Goal: Task Accomplishment & Management: Manage account settings

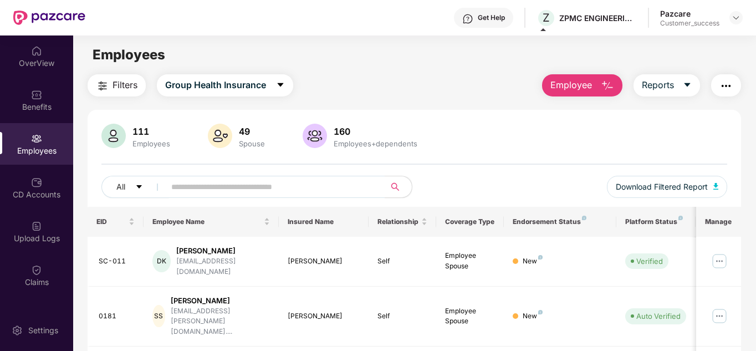
click at [734, 13] on div at bounding box center [735, 17] width 13 height 13
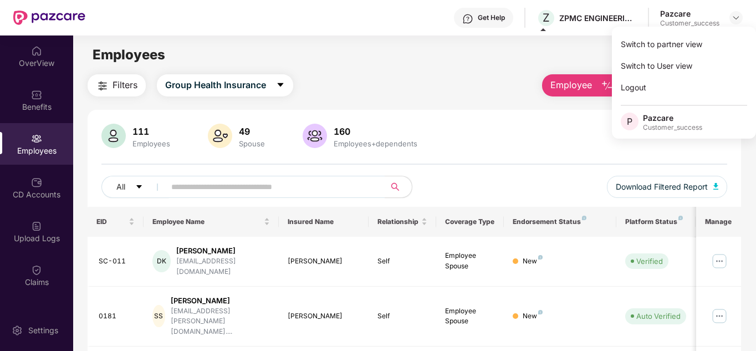
click at [734, 13] on div at bounding box center [735, 17] width 13 height 13
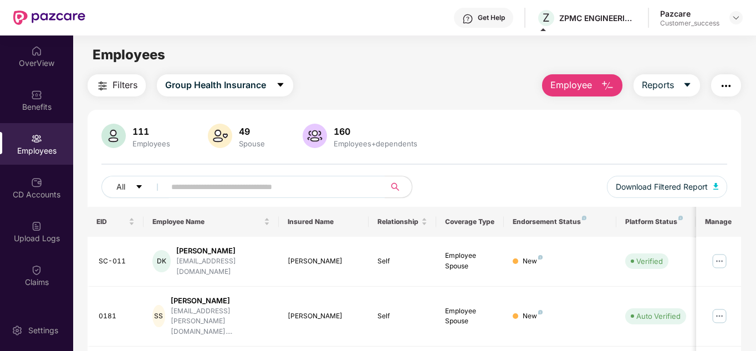
click at [679, 35] on main "Employees Filters Group Health Insurance Employee Reports 111 Employees 49 Spou…" at bounding box center [414, 210] width 682 height 351
click at [735, 17] on img at bounding box center [735, 17] width 9 height 9
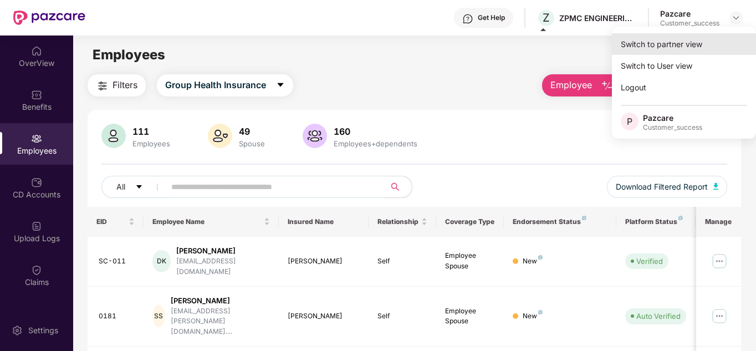
click at [664, 40] on div "Switch to partner view" at bounding box center [684, 44] width 144 height 22
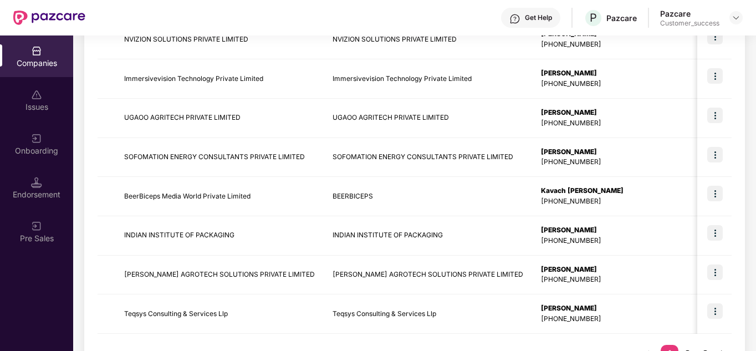
scroll to position [350, 0]
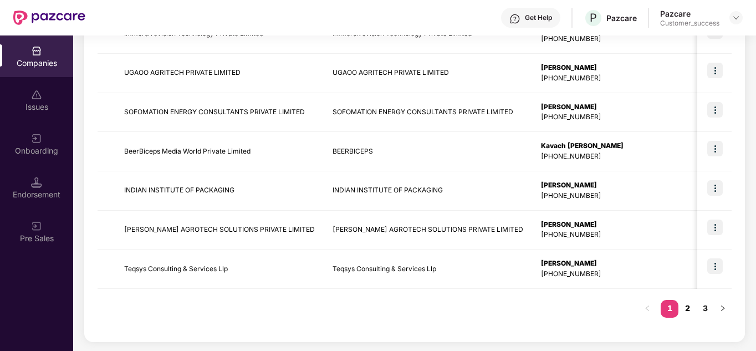
click at [685, 304] on link "2" at bounding box center [687, 308] width 18 height 17
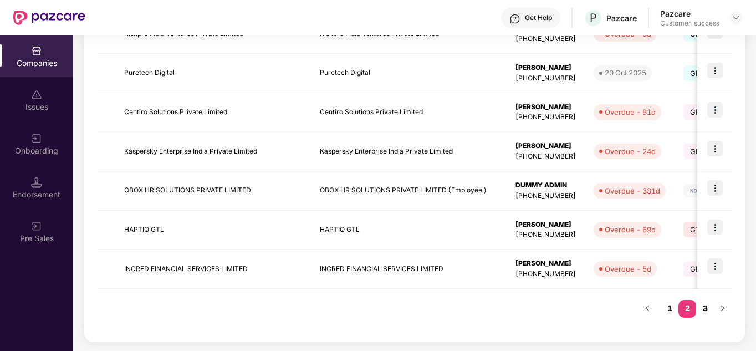
click at [709, 310] on link "3" at bounding box center [705, 308] width 18 height 17
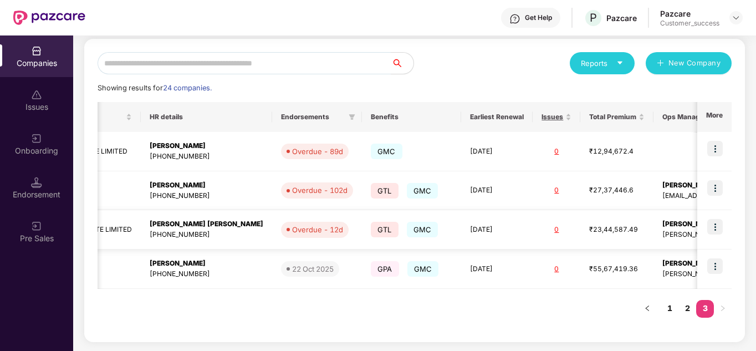
scroll to position [0, 0]
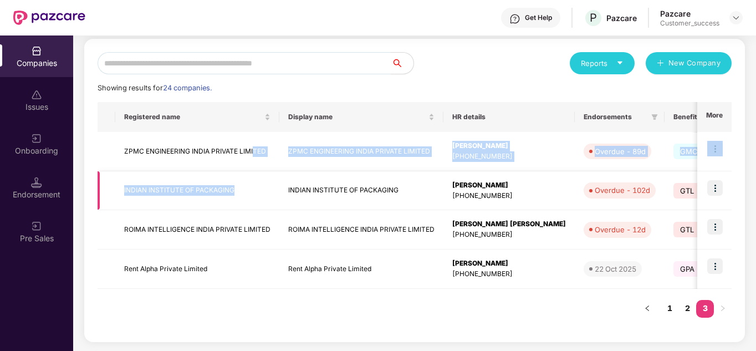
drag, startPoint x: 254, startPoint y: 167, endPoint x: 269, endPoint y: 207, distance: 42.6
click at [269, 207] on tbody "ZPMC ENGINEERING INDIA PRIVATE LIMITED ZPMC ENGINEERING INDIA PRIVATE LIMITED K…" at bounding box center [637, 210] width 1080 height 157
click at [269, 207] on td "INDIAN INSTITUTE OF PACKAGING" at bounding box center [197, 190] width 164 height 39
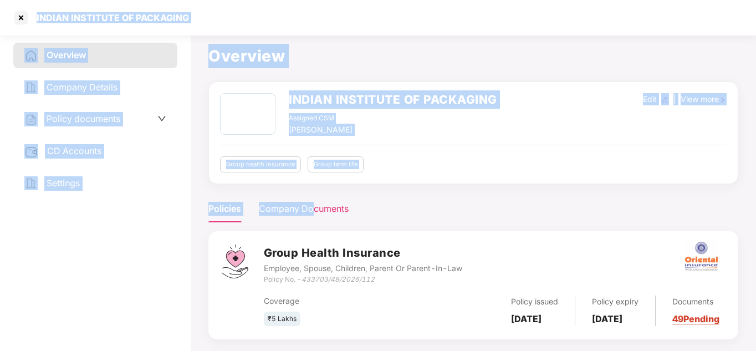
drag, startPoint x: 22, startPoint y: 20, endPoint x: 312, endPoint y: 213, distance: 348.1
click at [312, 213] on section "INDIAN INSTITUTE OF PACKAGING Overview Company Details Policy documents CD Acco…" at bounding box center [378, 175] width 756 height 351
click at [21, 18] on div at bounding box center [21, 18] width 18 height 18
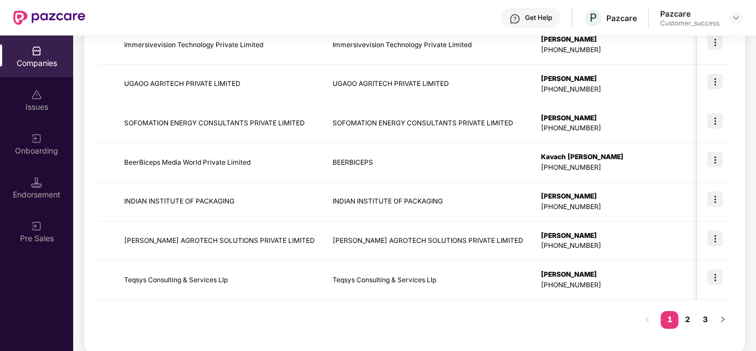
scroll to position [350, 0]
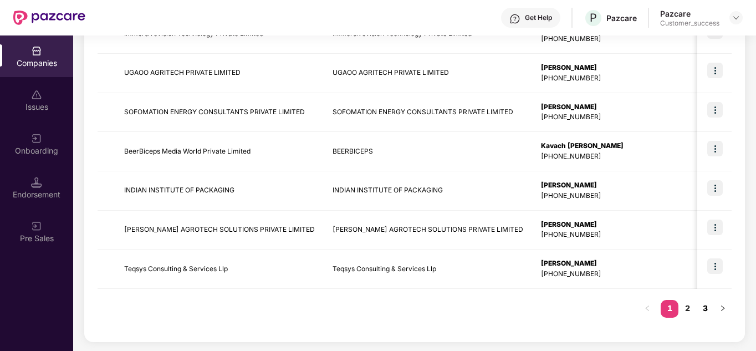
click at [705, 307] on link "3" at bounding box center [705, 308] width 18 height 17
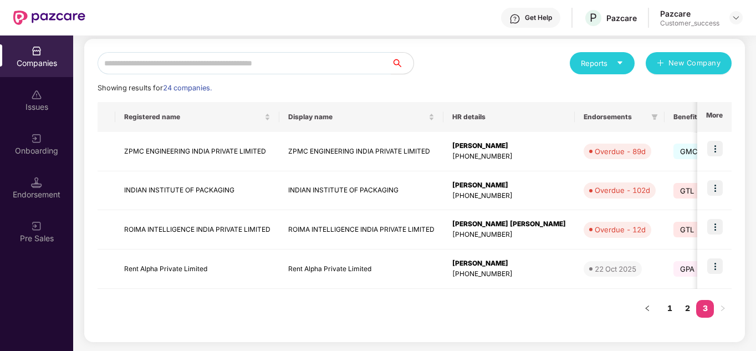
scroll to position [115, 0]
click at [732, 12] on div at bounding box center [735, 17] width 13 height 13
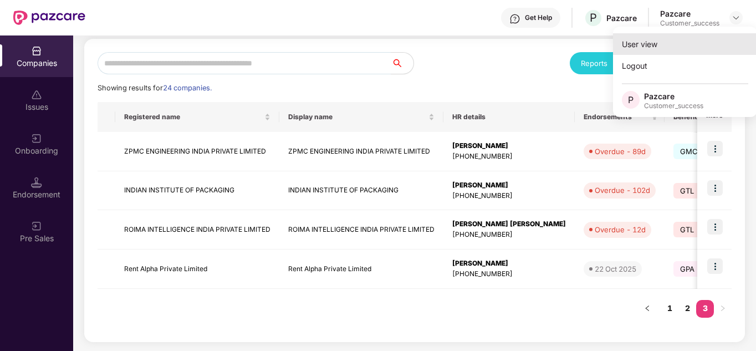
click at [675, 45] on div "User view" at bounding box center [685, 44] width 144 height 22
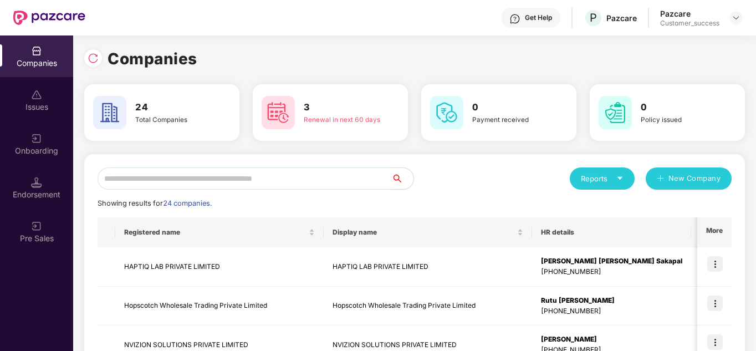
click at [243, 173] on input "text" at bounding box center [244, 178] width 294 height 22
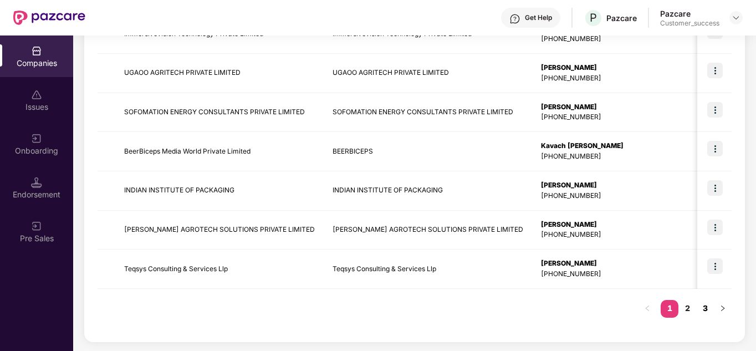
click at [702, 310] on link "3" at bounding box center [705, 308] width 18 height 17
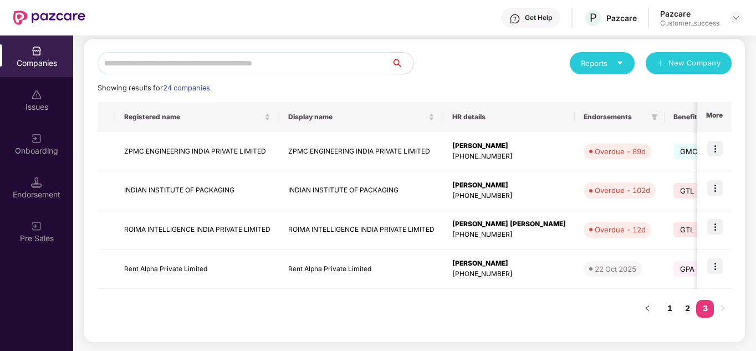
scroll to position [93, 0]
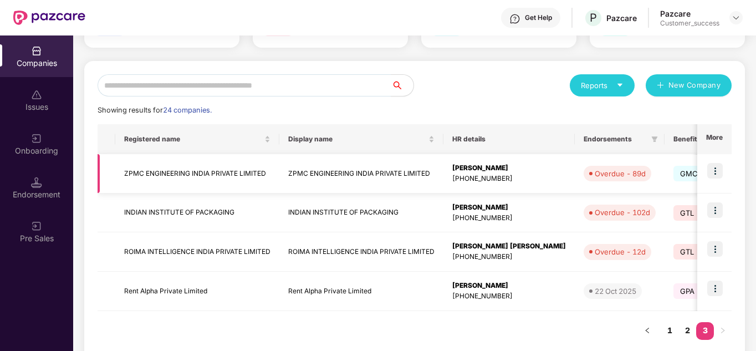
click at [722, 169] on img at bounding box center [715, 171] width 16 height 16
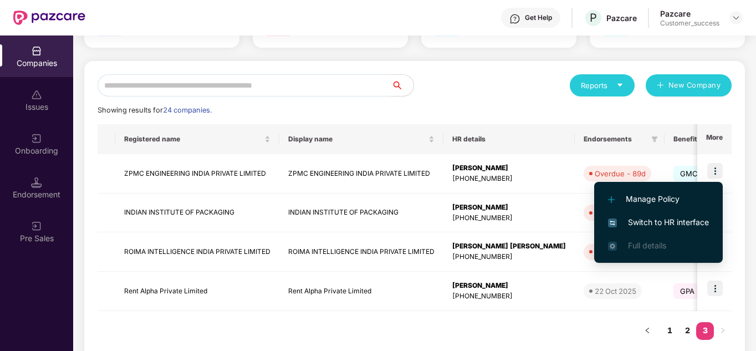
click at [650, 211] on li "Switch to HR interface" at bounding box center [658, 221] width 129 height 23
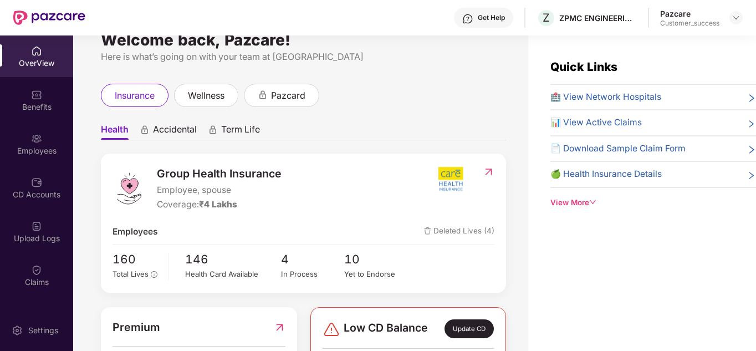
scroll to position [89, 0]
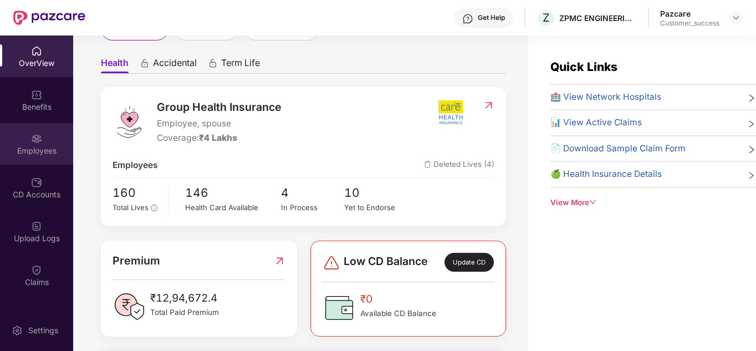
click at [30, 151] on div "Employees" at bounding box center [36, 150] width 73 height 11
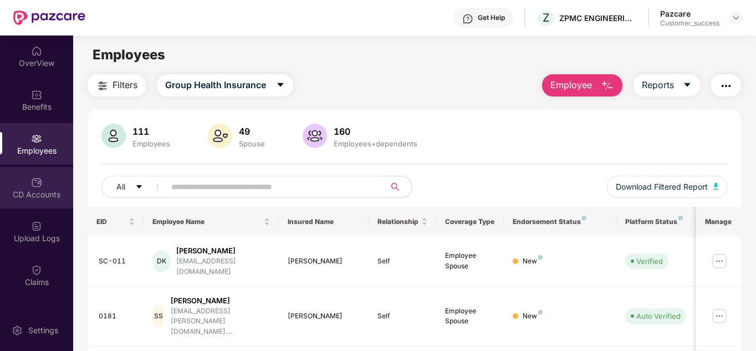
click at [39, 192] on div "CD Accounts" at bounding box center [36, 194] width 73 height 11
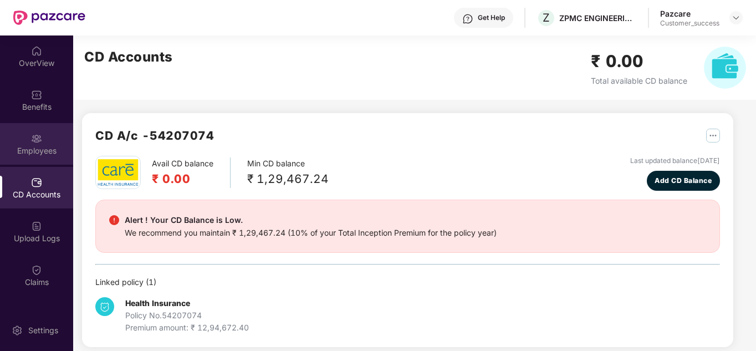
click at [38, 142] on img at bounding box center [36, 138] width 11 height 11
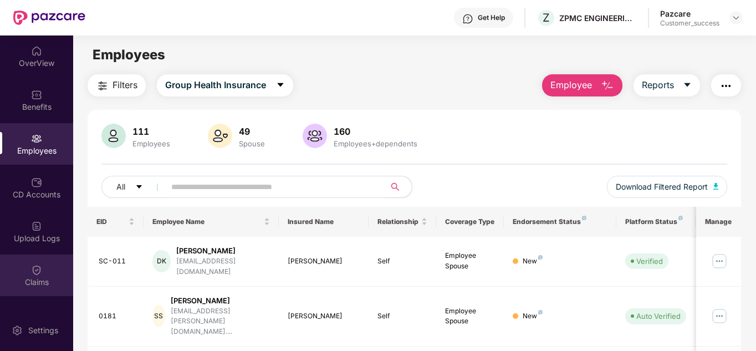
click at [20, 276] on div "Claims" at bounding box center [36, 281] width 73 height 11
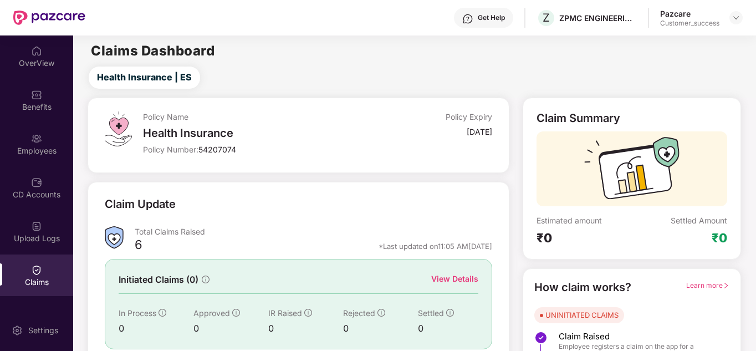
click at [279, 210] on div "Claim Update" at bounding box center [298, 211] width 387 height 30
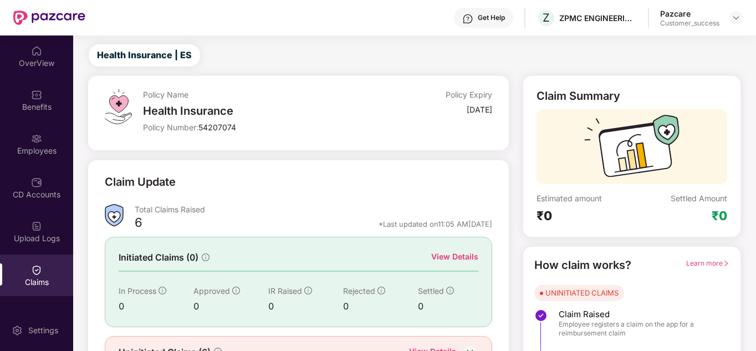
scroll to position [83, 0]
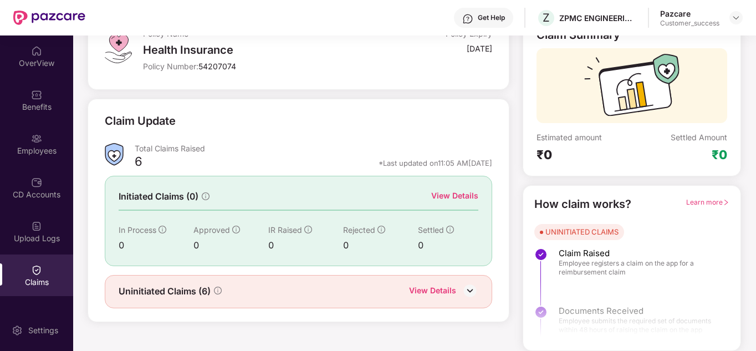
click at [431, 289] on div "View Details" at bounding box center [432, 291] width 47 height 14
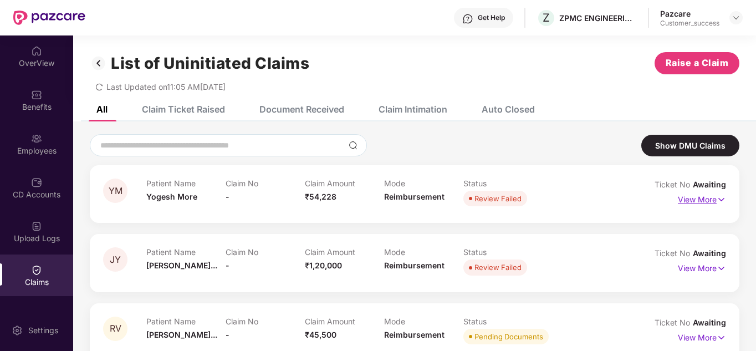
click at [701, 197] on p "View More" at bounding box center [701, 198] width 48 height 15
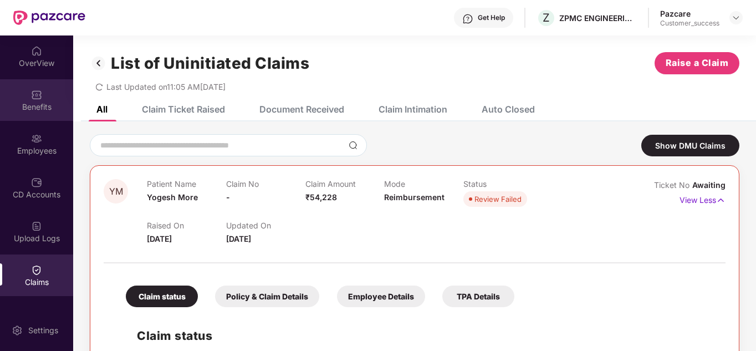
click at [27, 105] on div "Benefits" at bounding box center [36, 106] width 73 height 11
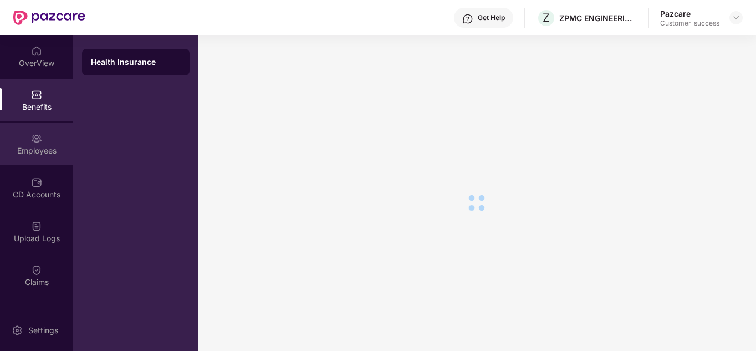
click at [40, 153] on div "Employees" at bounding box center [36, 150] width 73 height 11
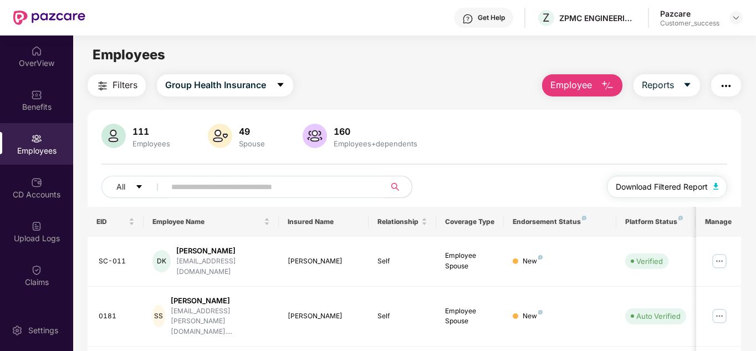
click at [665, 186] on span "Download Filtered Report" at bounding box center [661, 187] width 92 height 12
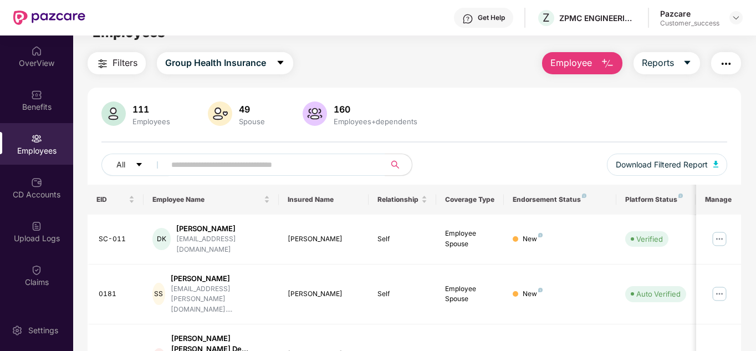
click at [461, 130] on div "111 Employees 49 Spouse 160 Employees+dependents All Download Filtered Report" at bounding box center [415, 142] width 654 height 83
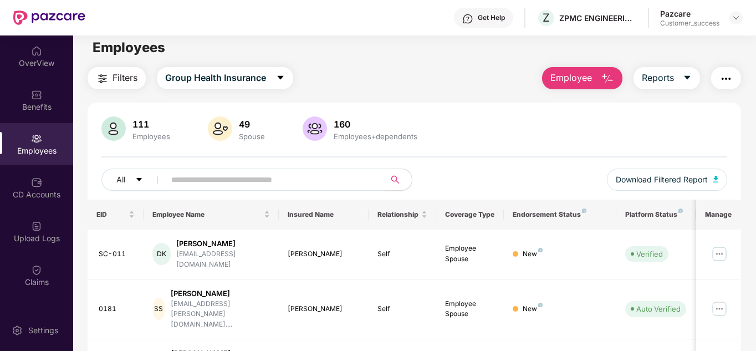
scroll to position [0, 0]
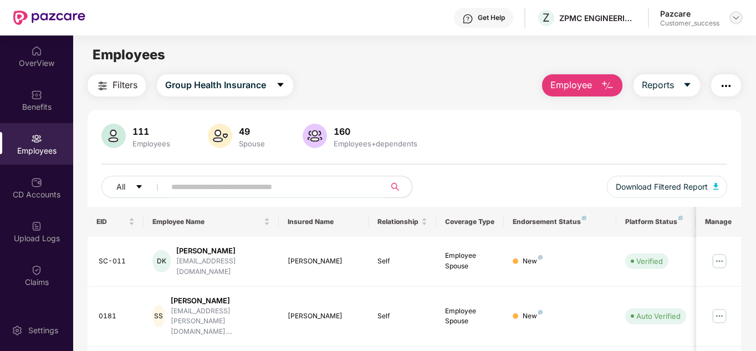
click at [732, 18] on img at bounding box center [735, 17] width 9 height 9
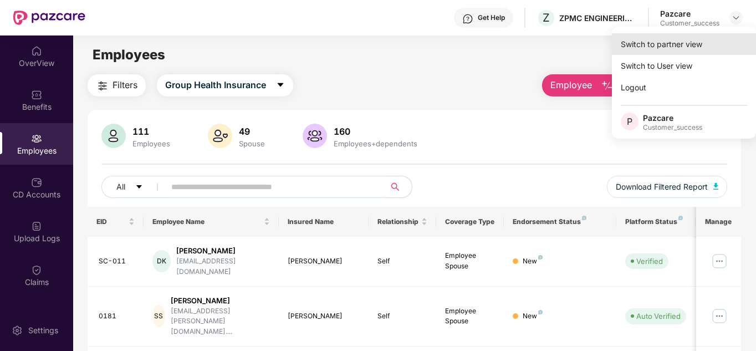
click at [675, 39] on div "Switch to partner view" at bounding box center [684, 44] width 144 height 22
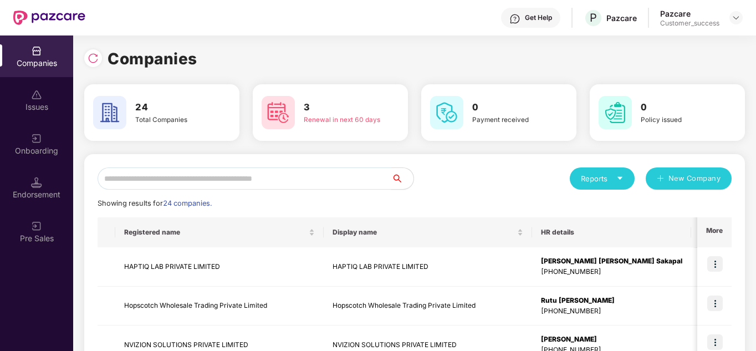
click at [250, 172] on input "text" at bounding box center [244, 178] width 294 height 22
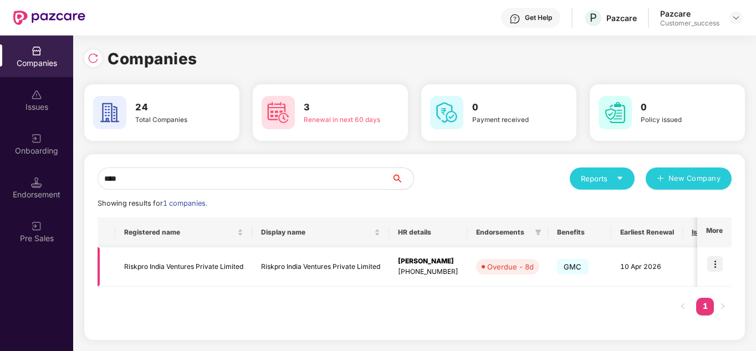
type input "****"
click at [713, 260] on img at bounding box center [715, 264] width 16 height 16
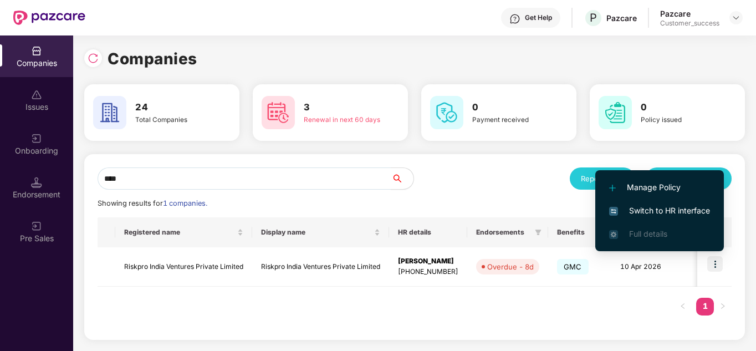
click at [652, 205] on span "Switch to HR interface" at bounding box center [659, 210] width 101 height 12
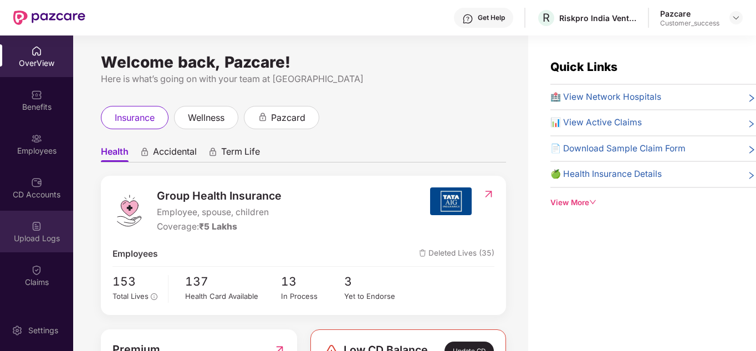
click at [32, 225] on img at bounding box center [36, 225] width 11 height 11
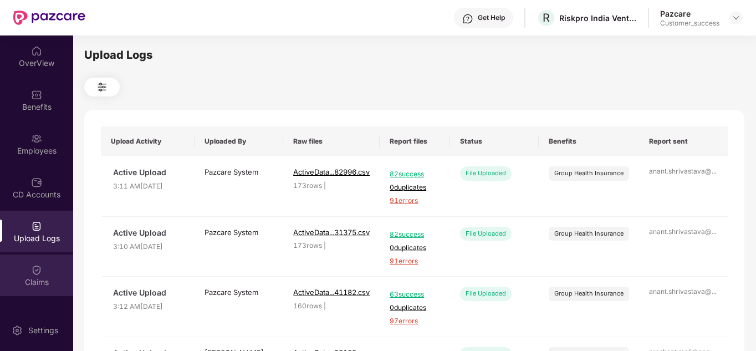
click at [34, 265] on img at bounding box center [36, 269] width 11 height 11
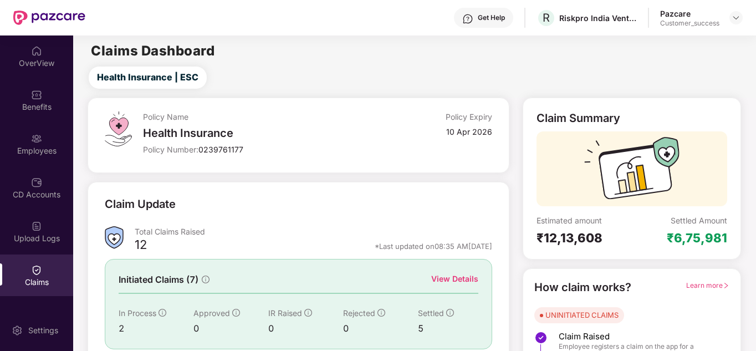
click at [397, 193] on div "Claim Update Total Claims Raised 12 *Last updated on 08:35 AM, 14 Oct 2025 Init…" at bounding box center [298, 293] width 421 height 223
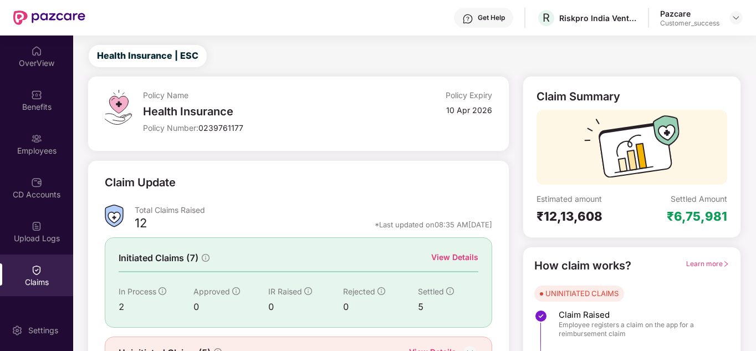
scroll to position [22, 0]
click at [443, 255] on div "View Details" at bounding box center [454, 256] width 47 height 12
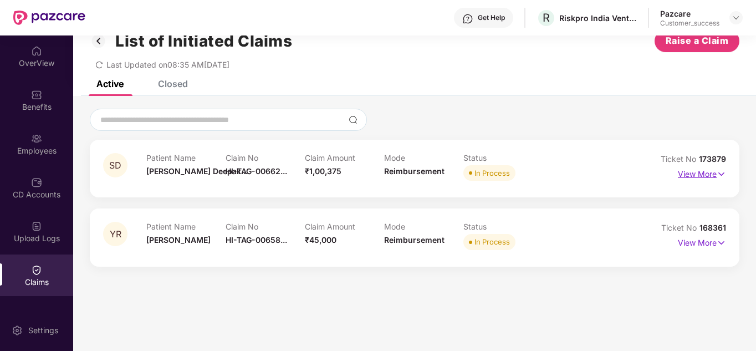
click at [689, 168] on p "View More" at bounding box center [701, 172] width 48 height 15
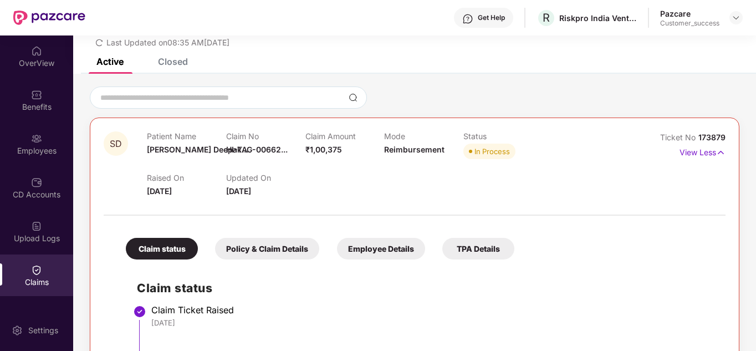
scroll to position [22, 0]
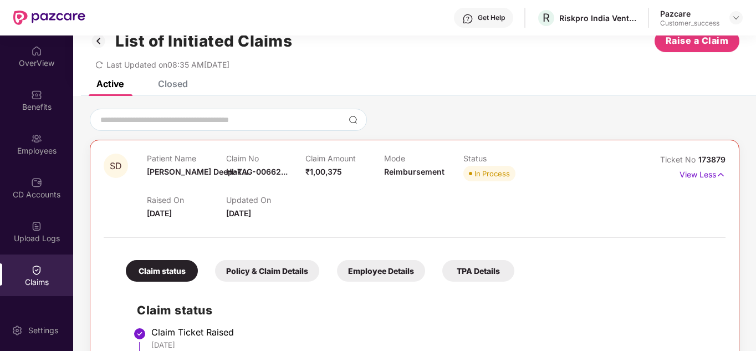
click at [381, 114] on div at bounding box center [414, 120] width 649 height 22
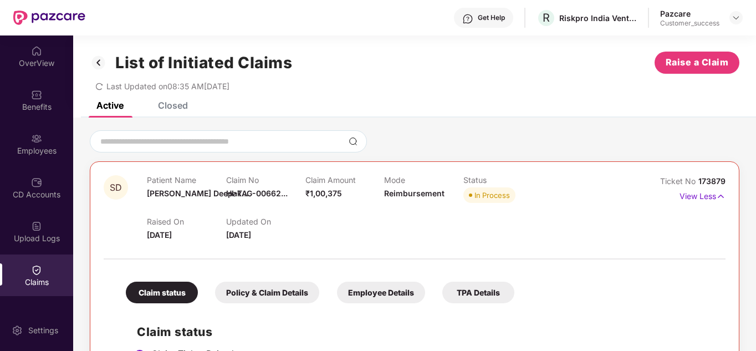
scroll to position [0, 0]
click at [738, 18] on img at bounding box center [735, 17] width 9 height 9
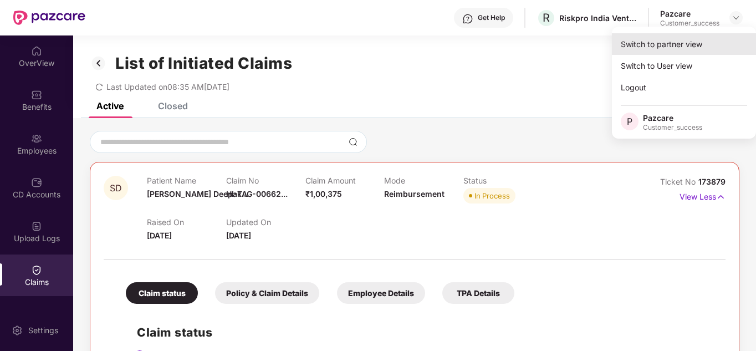
click at [681, 43] on div "Switch to partner view" at bounding box center [684, 44] width 144 height 22
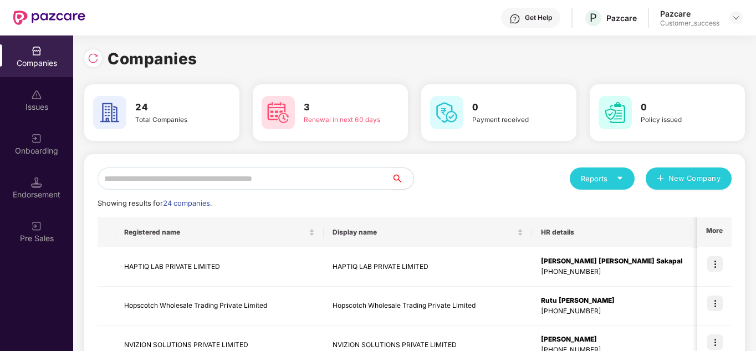
click at [192, 178] on input "text" at bounding box center [244, 178] width 294 height 22
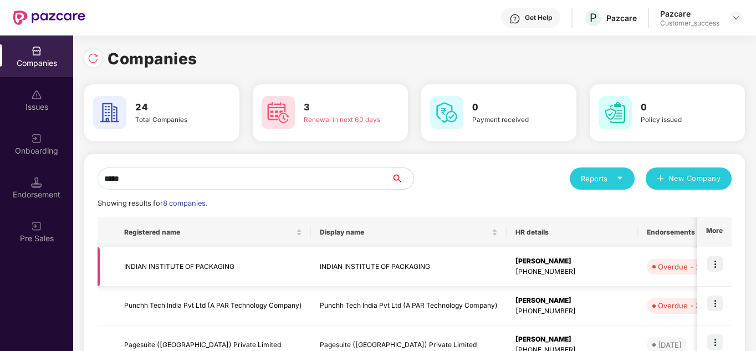
type input "*****"
click at [713, 265] on img at bounding box center [715, 264] width 16 height 16
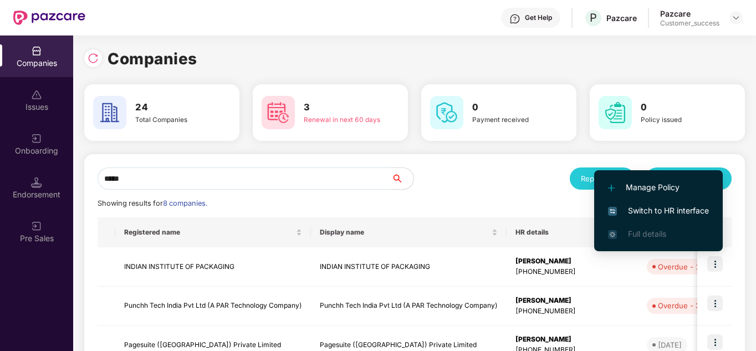
click at [644, 213] on span "Switch to HR interface" at bounding box center [658, 210] width 101 height 12
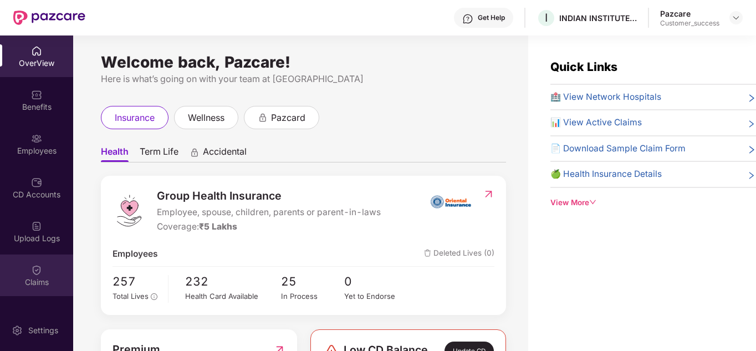
click at [35, 273] on img at bounding box center [36, 269] width 11 height 11
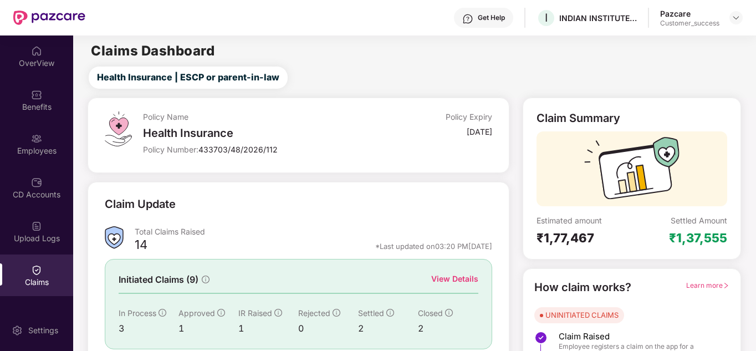
click at [333, 194] on div "Claim Update Total Claims Raised 14 *Last updated on 03:20 PM, 15 Oct 2025 Init…" at bounding box center [298, 293] width 421 height 223
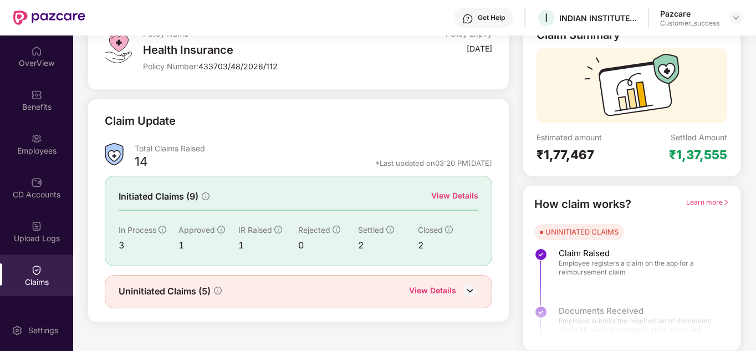
click at [446, 193] on div "View Details" at bounding box center [454, 195] width 47 height 12
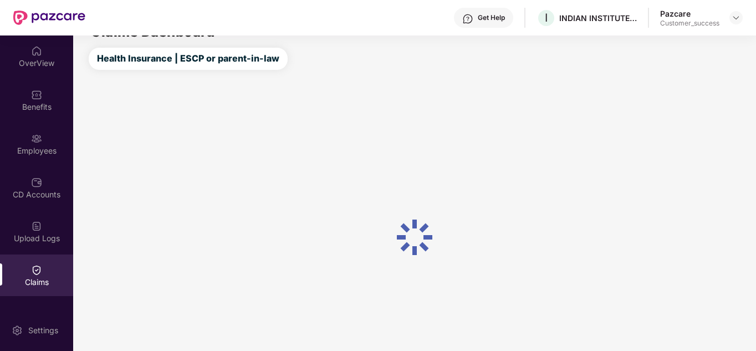
scroll to position [61, 0]
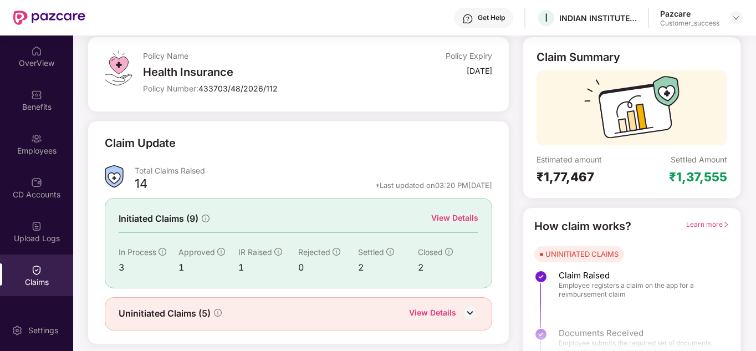
click at [284, 162] on div "Claim Update" at bounding box center [298, 150] width 387 height 30
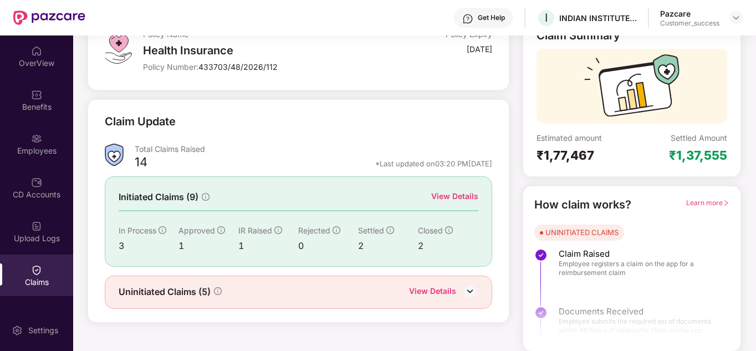
scroll to position [83, 0]
click at [448, 289] on div "View Details" at bounding box center [432, 291] width 47 height 14
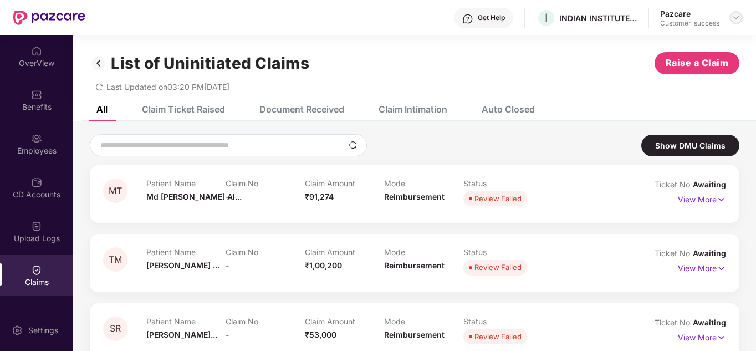
click at [735, 17] on img at bounding box center [735, 17] width 9 height 9
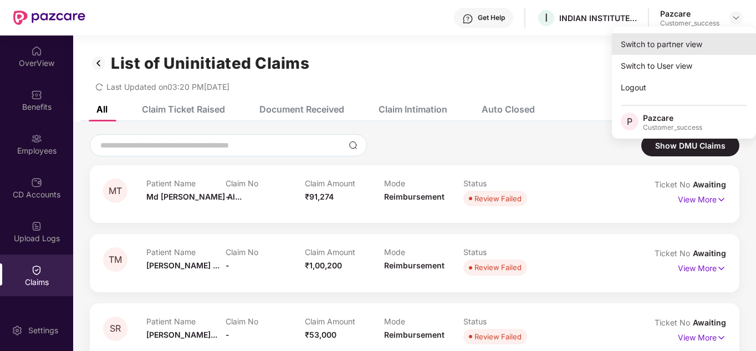
click at [656, 41] on div "Switch to partner view" at bounding box center [684, 44] width 144 height 22
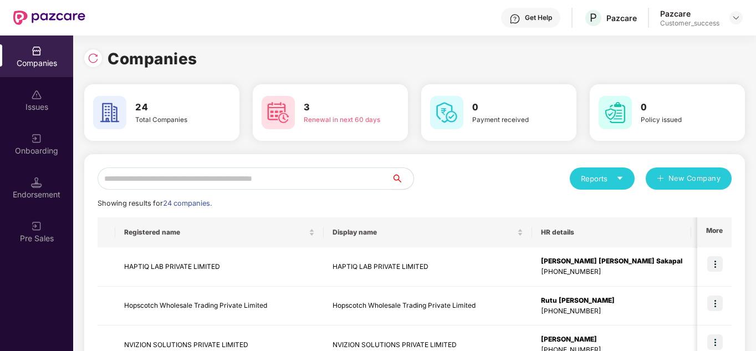
click at [223, 173] on input "text" at bounding box center [244, 178] width 294 height 22
type input "*"
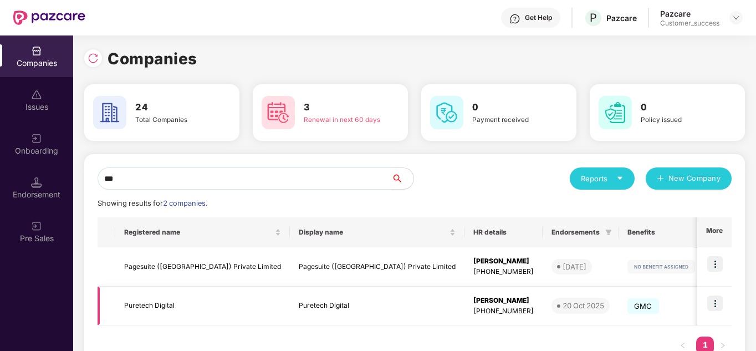
type input "***"
click at [719, 302] on img at bounding box center [715, 303] width 16 height 16
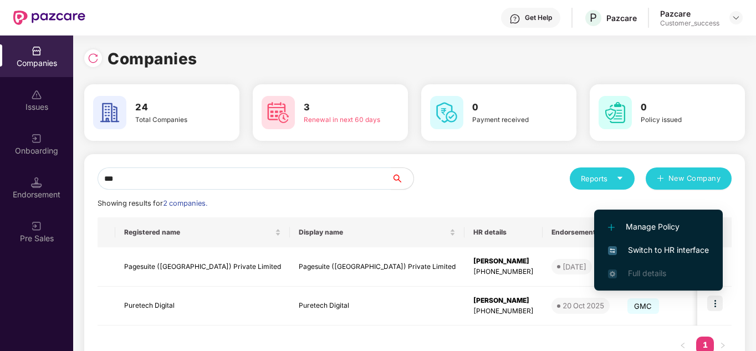
click at [677, 251] on span "Switch to HR interface" at bounding box center [658, 250] width 101 height 12
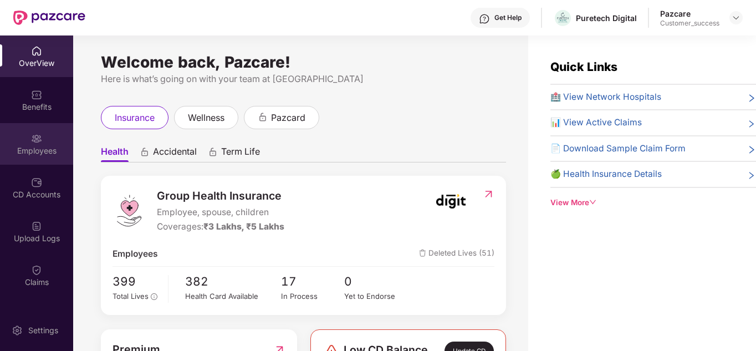
click at [20, 148] on div "Employees" at bounding box center [36, 150] width 73 height 11
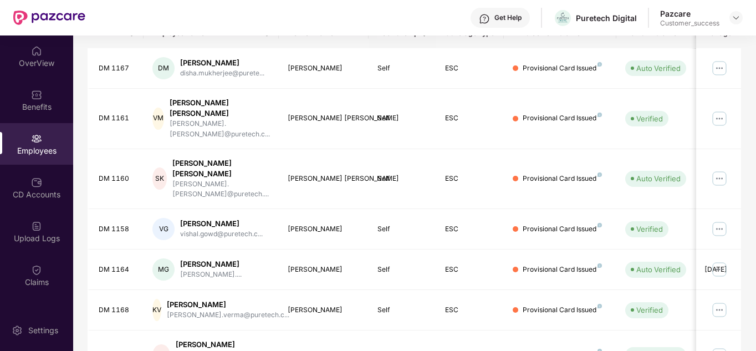
scroll to position [330, 0]
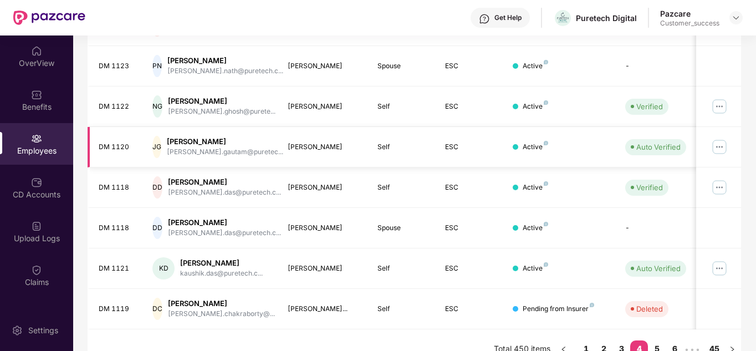
scroll to position [0, 0]
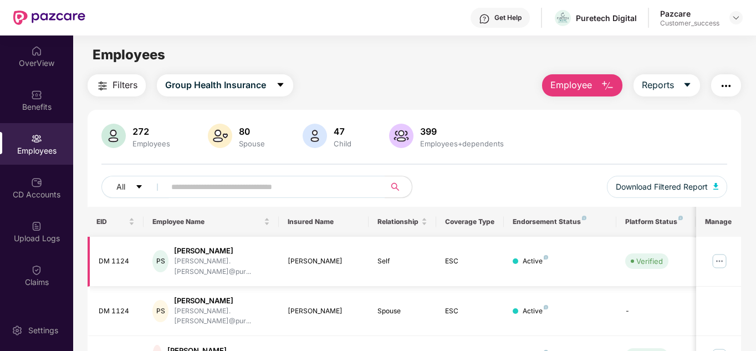
click at [723, 259] on img at bounding box center [719, 261] width 18 height 18
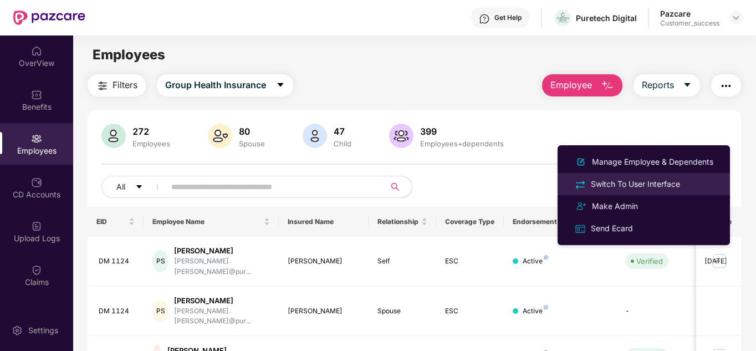
click at [629, 187] on div "Switch To User Interface" at bounding box center [635, 184] width 94 height 12
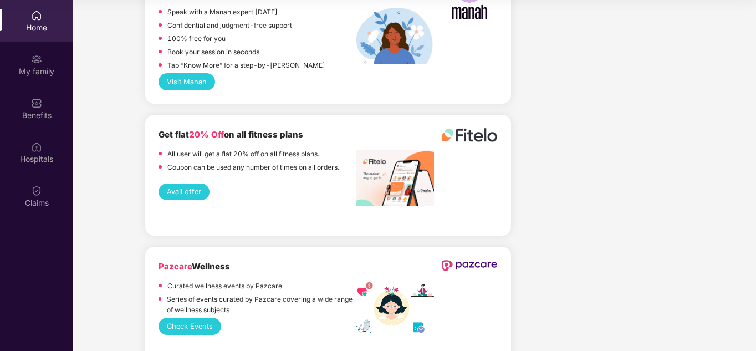
scroll to position [2504, 0]
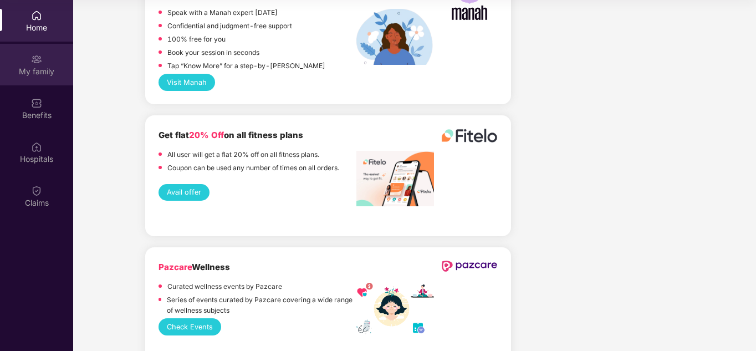
click at [43, 63] on div "My family" at bounding box center [36, 65] width 73 height 42
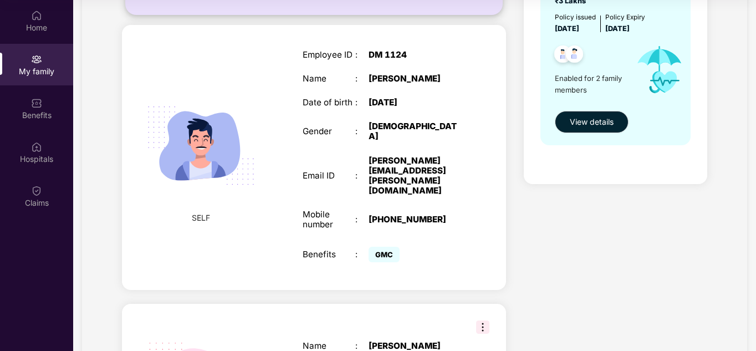
scroll to position [150, 0]
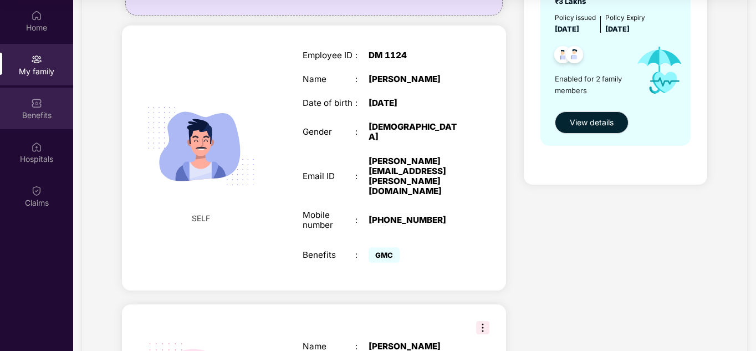
click at [27, 94] on div "Benefits" at bounding box center [36, 109] width 73 height 42
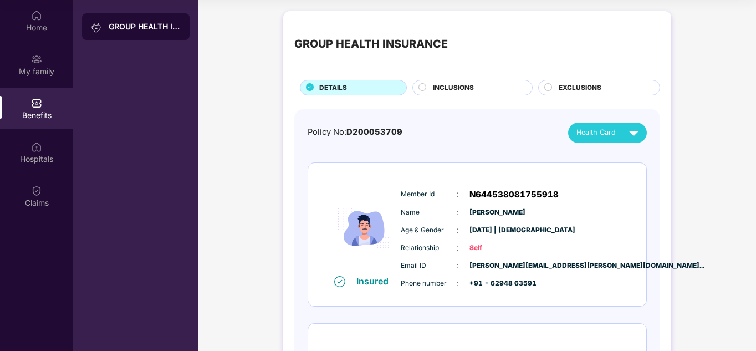
click at [474, 85] on div "INCLUSIONS" at bounding box center [476, 89] width 99 height 12
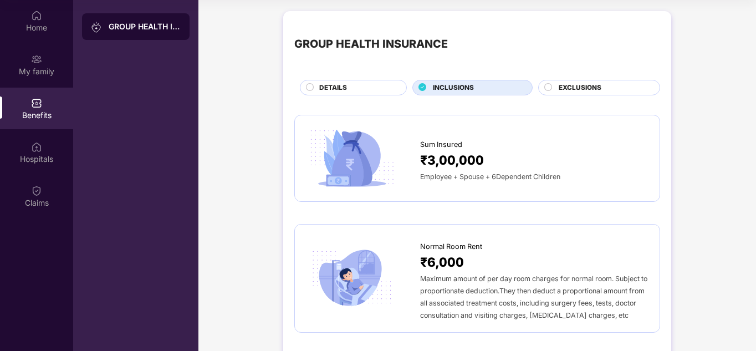
click at [564, 85] on span "EXCLUSIONS" at bounding box center [579, 88] width 43 height 11
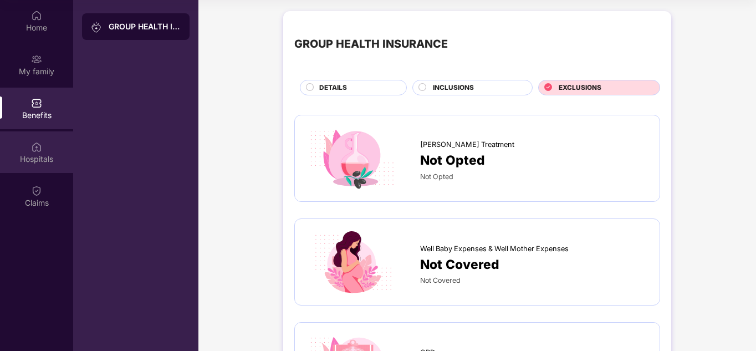
click at [57, 151] on div "Hospitals" at bounding box center [36, 152] width 73 height 42
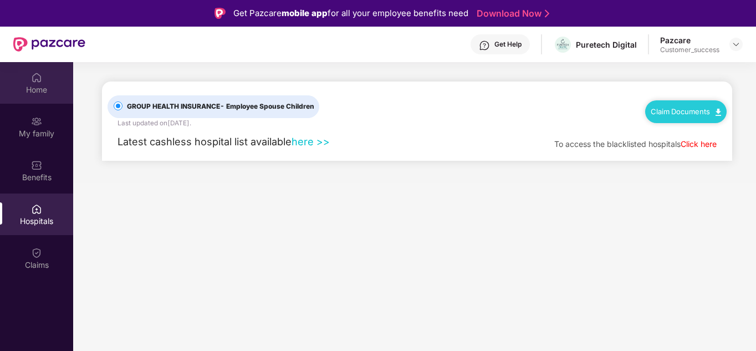
click at [32, 88] on div "Home" at bounding box center [36, 89] width 73 height 11
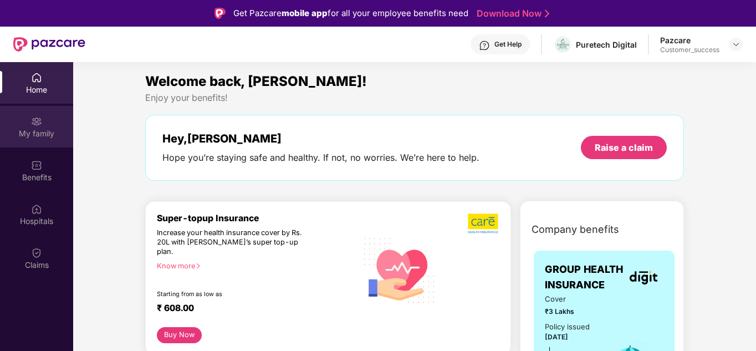
click at [51, 128] on div "My family" at bounding box center [36, 133] width 73 height 11
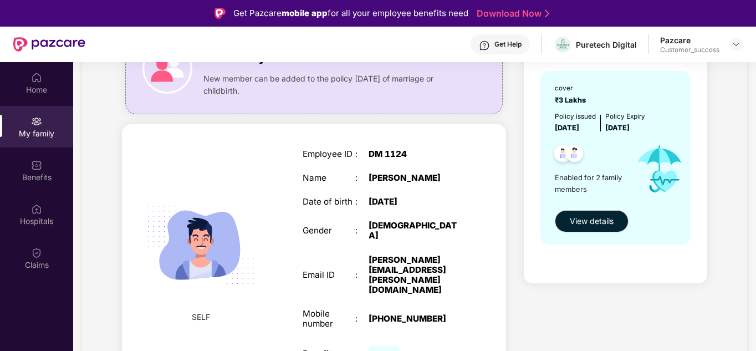
scroll to position [114, 0]
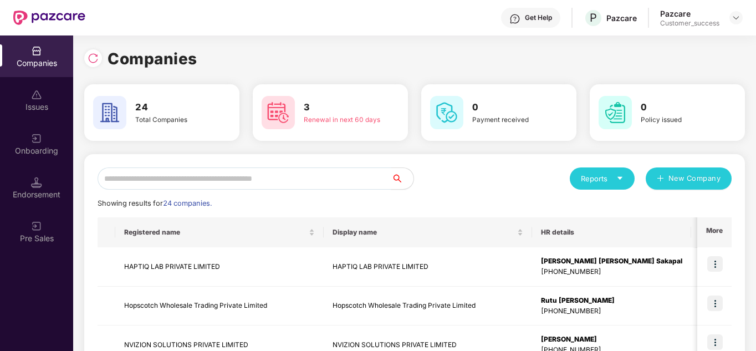
click at [125, 175] on input "text" at bounding box center [244, 178] width 294 height 22
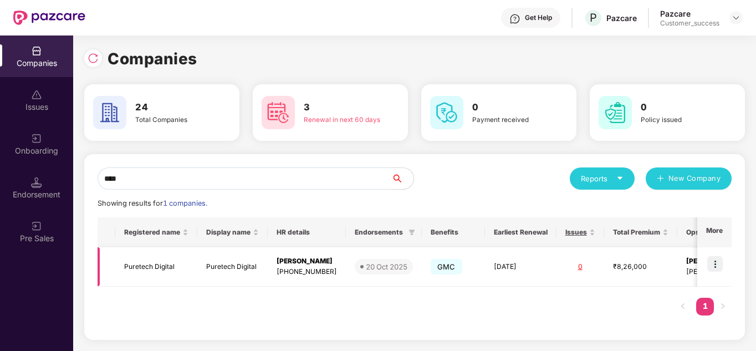
type input "****"
click at [719, 255] on td at bounding box center [714, 266] width 34 height 39
click at [712, 258] on img at bounding box center [715, 264] width 16 height 16
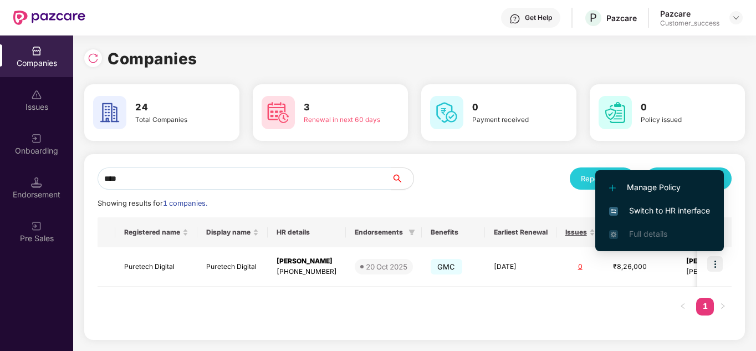
click at [663, 212] on span "Switch to HR interface" at bounding box center [659, 210] width 101 height 12
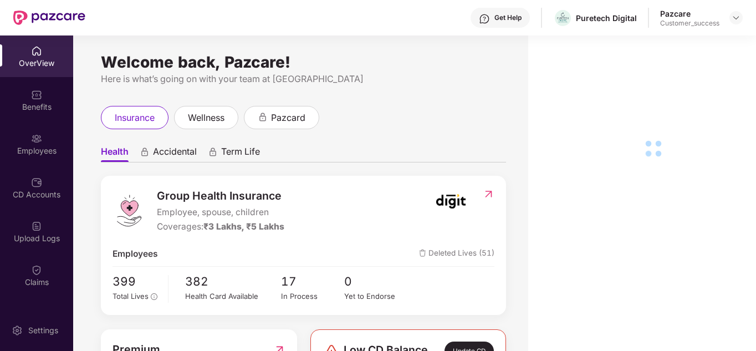
click at [34, 90] on img at bounding box center [36, 94] width 11 height 11
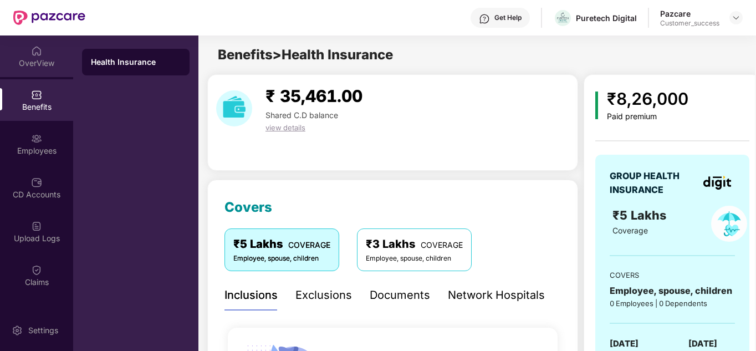
click at [41, 43] on div "OverView" at bounding box center [36, 56] width 73 height 42
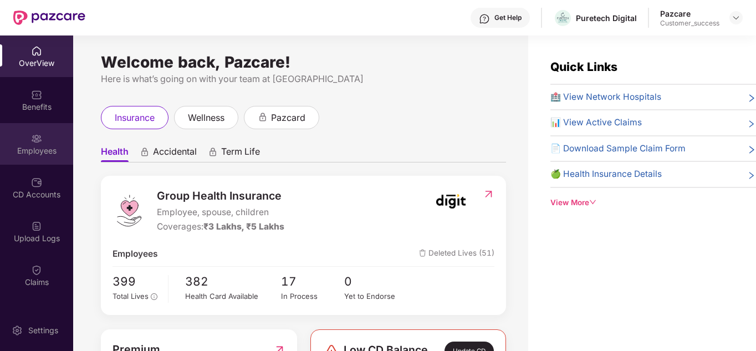
click at [28, 139] on div "Employees" at bounding box center [36, 144] width 73 height 42
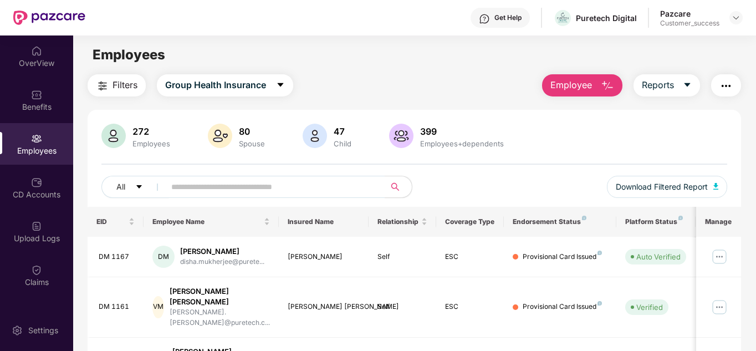
click at [501, 191] on div "All Download Filtered Report" at bounding box center [414, 191] width 626 height 31
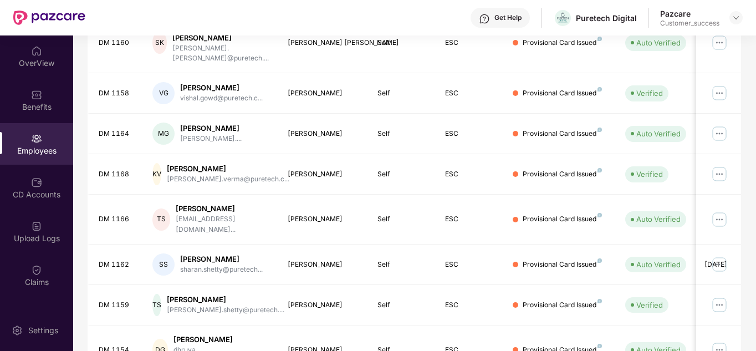
scroll to position [330, 0]
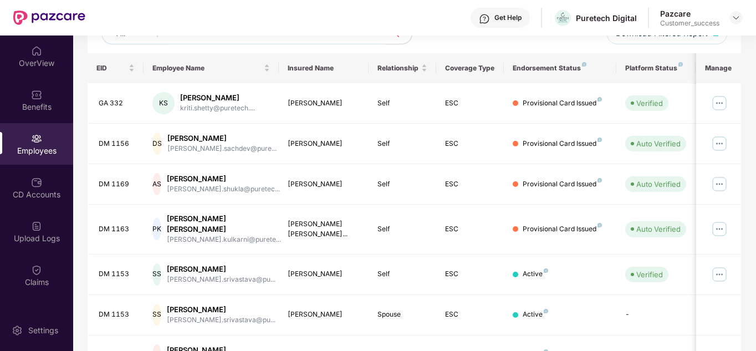
scroll to position [153, 0]
click at [720, 266] on img at bounding box center [719, 275] width 18 height 18
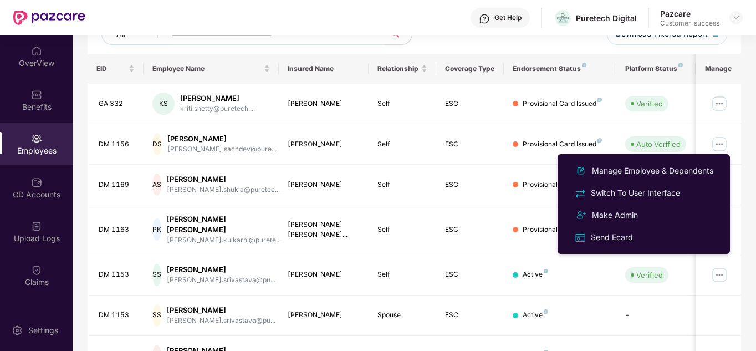
click at [562, 42] on div "All Download Filtered Report" at bounding box center [414, 38] width 626 height 31
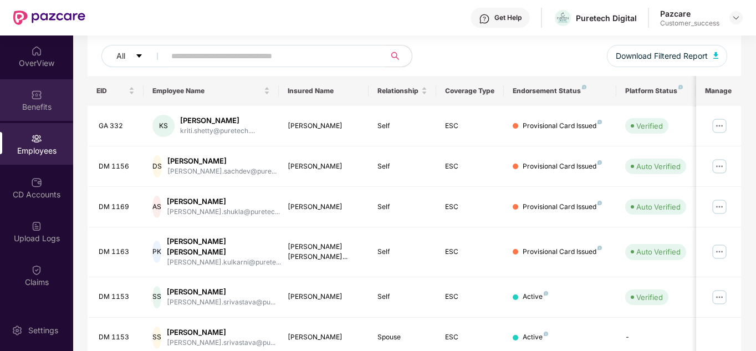
click at [42, 100] on div "Benefits" at bounding box center [36, 100] width 73 height 42
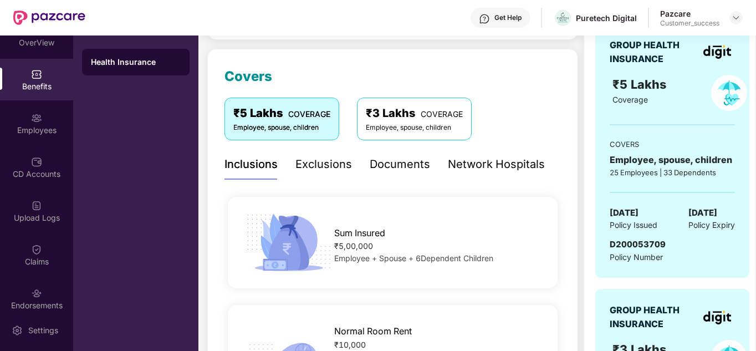
scroll to position [22, 0]
click at [38, 240] on div "Claims" at bounding box center [36, 253] width 73 height 42
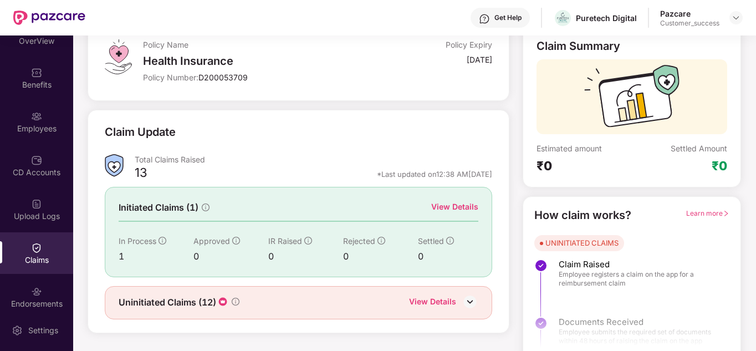
scroll to position [83, 0]
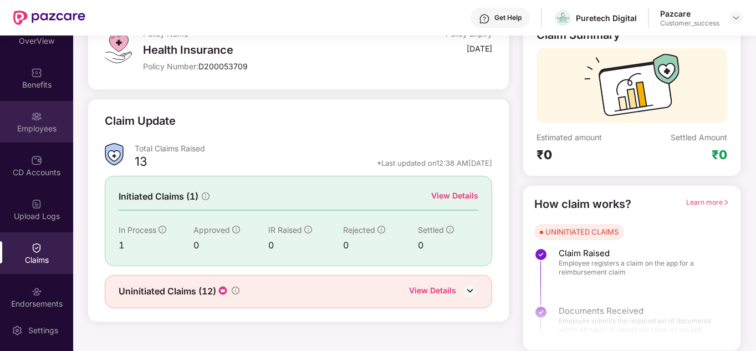
click at [15, 129] on div "Employees" at bounding box center [36, 128] width 73 height 11
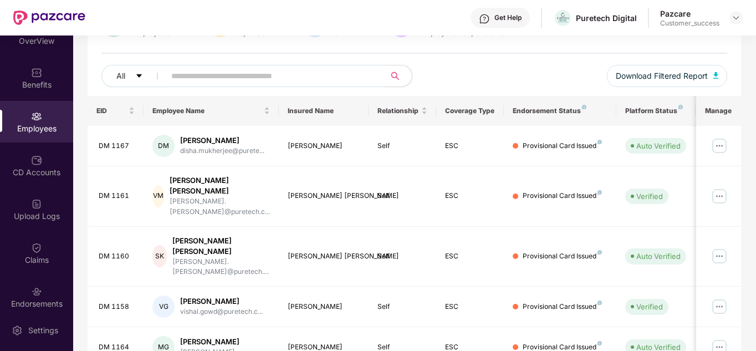
scroll to position [131, 0]
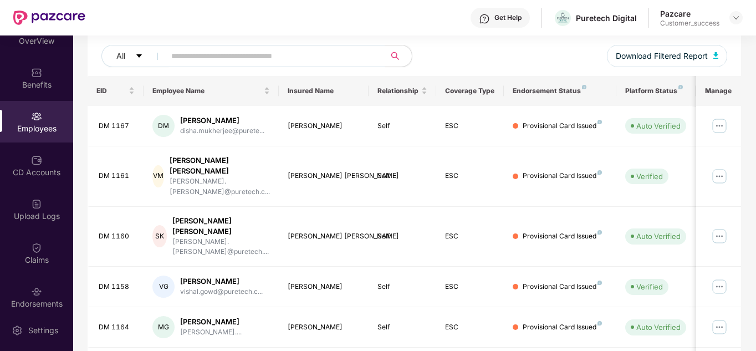
click at [549, 77] on th "Endorsement Status" at bounding box center [560, 91] width 112 height 30
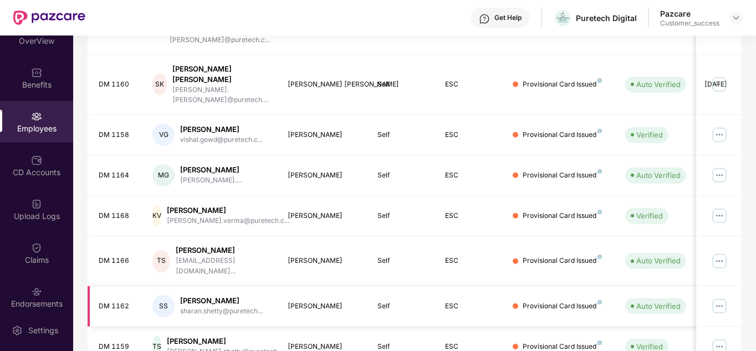
scroll to position [330, 0]
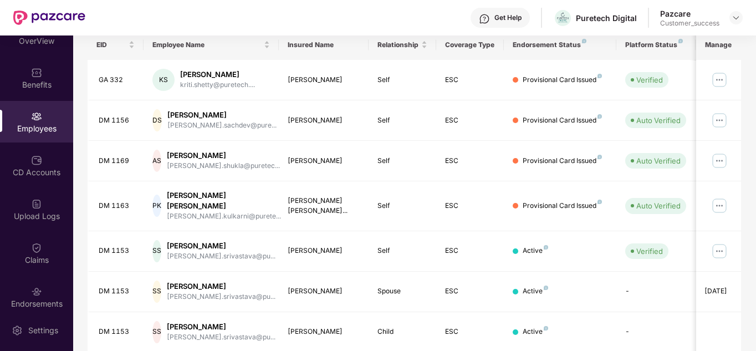
scroll to position [175, 0]
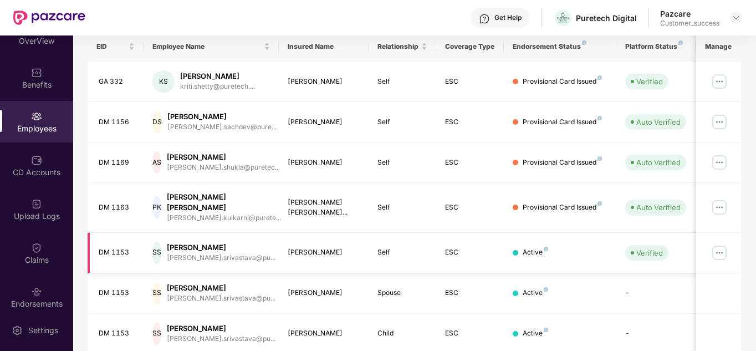
click at [715, 244] on img at bounding box center [719, 253] width 18 height 18
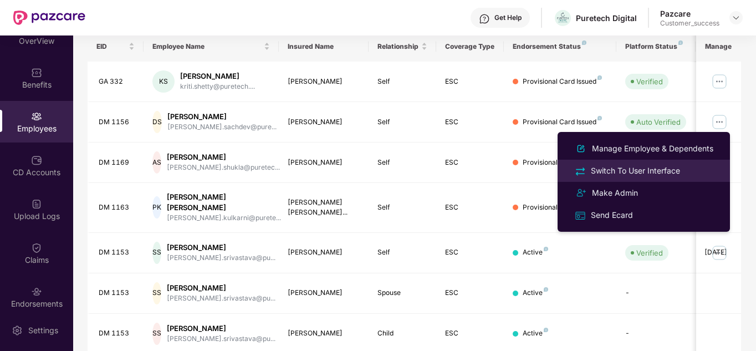
click at [623, 176] on div "Switch To User Interface" at bounding box center [635, 171] width 94 height 12
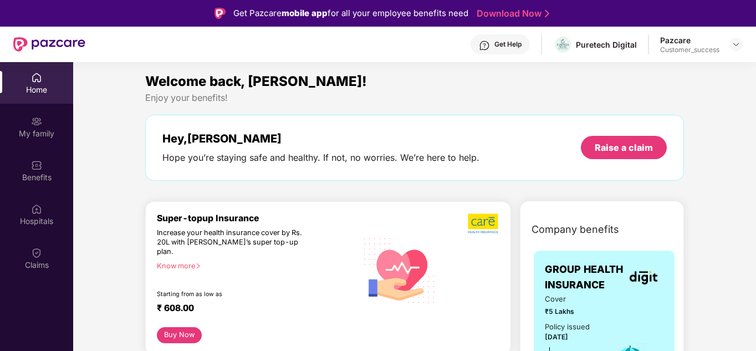
click at [471, 88] on div "Welcome back, Shashwat!" at bounding box center [414, 81] width 538 height 21
click at [471, 103] on div "Enjoy your benefits!" at bounding box center [414, 98] width 538 height 12
click at [20, 117] on div "My family" at bounding box center [36, 127] width 73 height 42
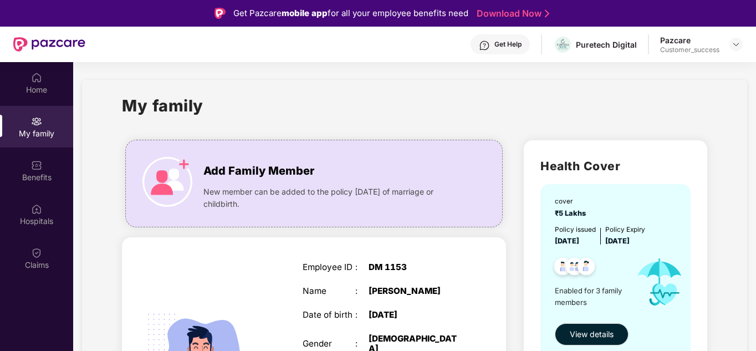
click at [26, 167] on div "Benefits" at bounding box center [36, 171] width 73 height 42
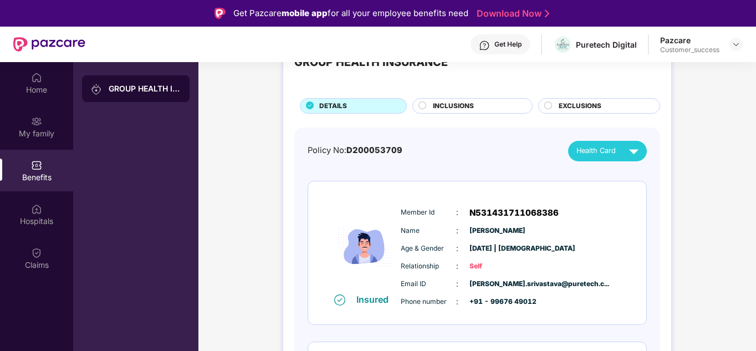
scroll to position [44, 0]
click at [505, 151] on div "Policy No: D200053709 Health Card" at bounding box center [476, 150] width 339 height 20
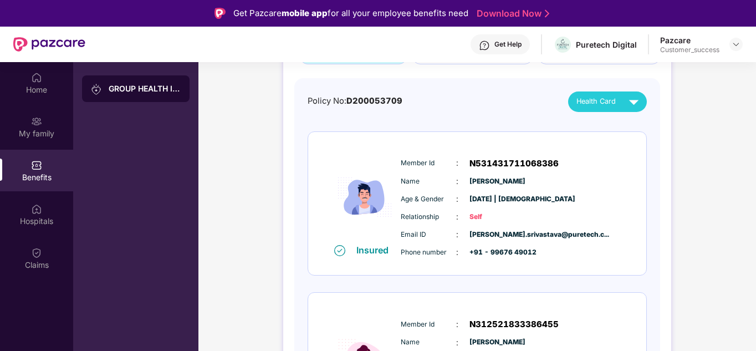
scroll to position [0, 0]
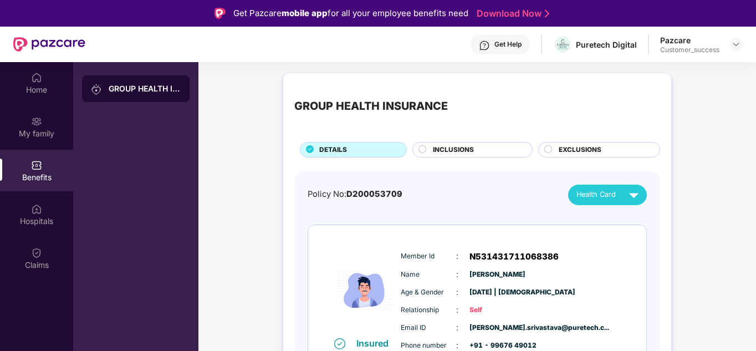
click at [460, 148] on span "INCLUSIONS" at bounding box center [453, 150] width 41 height 11
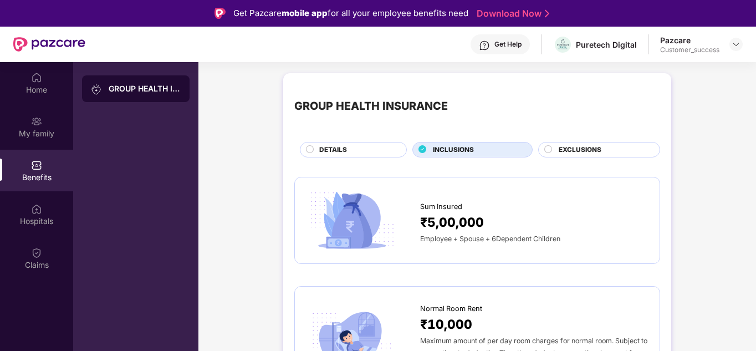
click at [581, 157] on div "EXCLUSIONS" at bounding box center [599, 150] width 122 height 16
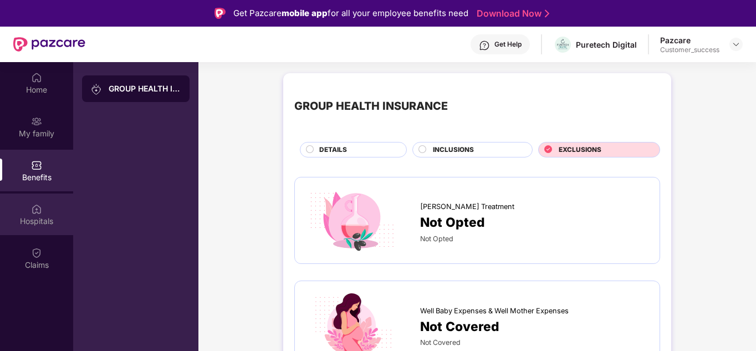
click at [39, 220] on div "Hospitals" at bounding box center [36, 220] width 73 height 11
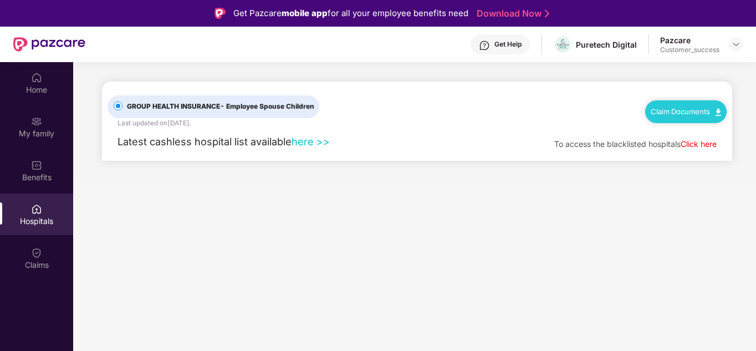
click at [308, 139] on link "here >>" at bounding box center [310, 141] width 38 height 12
click at [53, 115] on div "My family" at bounding box center [36, 127] width 73 height 42
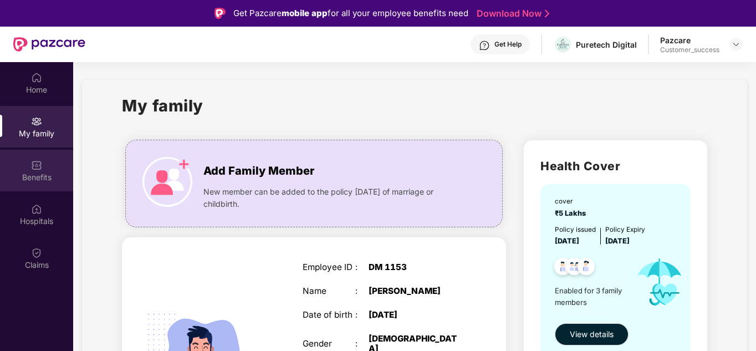
click at [38, 176] on div "Benefits" at bounding box center [36, 177] width 73 height 11
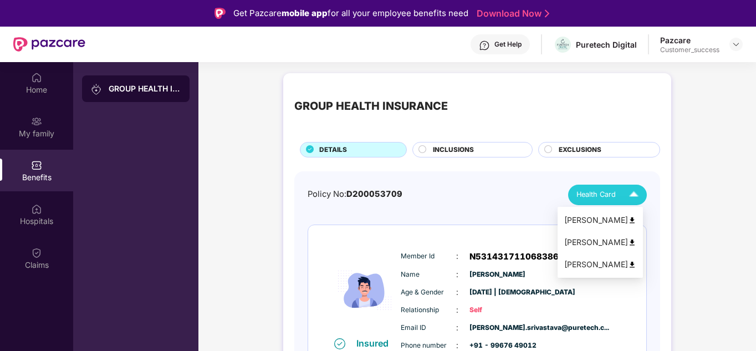
click at [599, 197] on span "Health Card" at bounding box center [595, 194] width 39 height 11
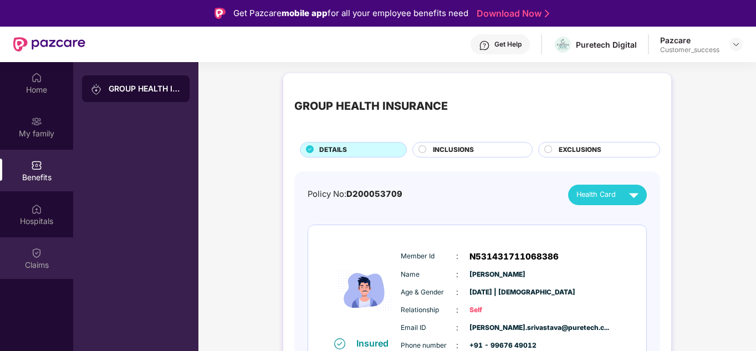
click at [53, 255] on div "Claims" at bounding box center [36, 258] width 73 height 42
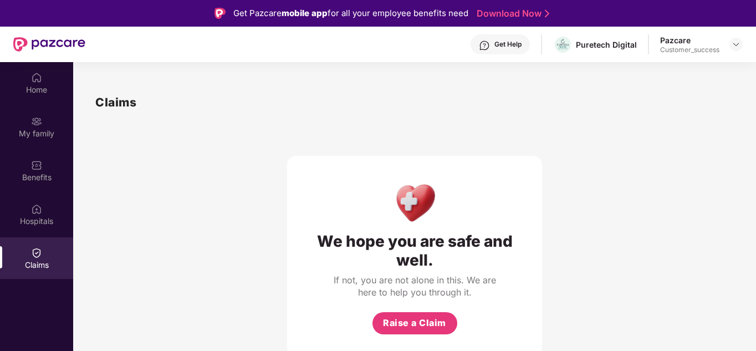
scroll to position [62, 0]
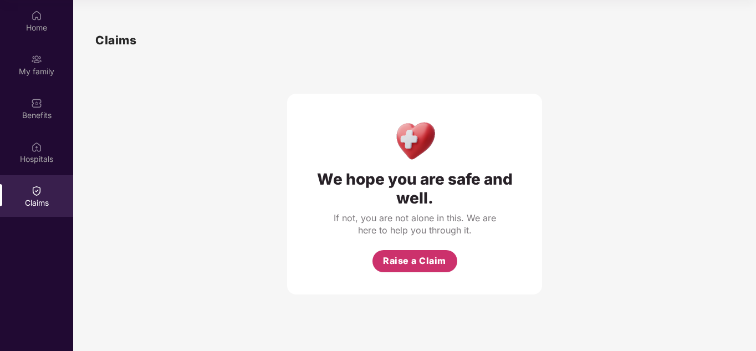
click at [420, 253] on button "Raise a Claim" at bounding box center [414, 261] width 85 height 22
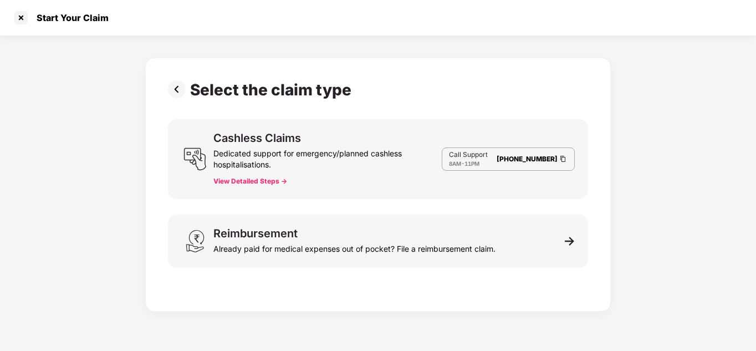
scroll to position [27, 0]
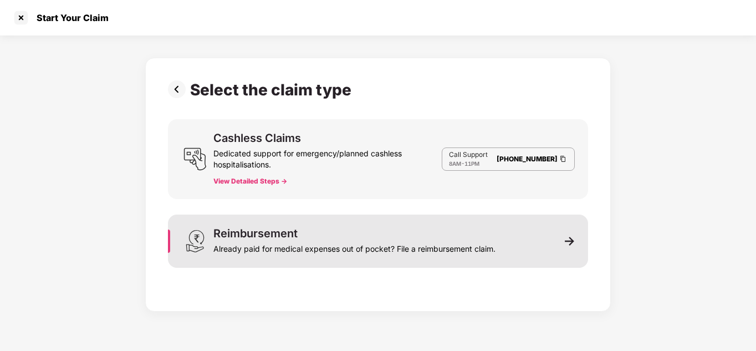
click at [501, 244] on div "Reimbursement Already paid for medical expenses out of pocket? File a reimburse…" at bounding box center [378, 240] width 420 height 53
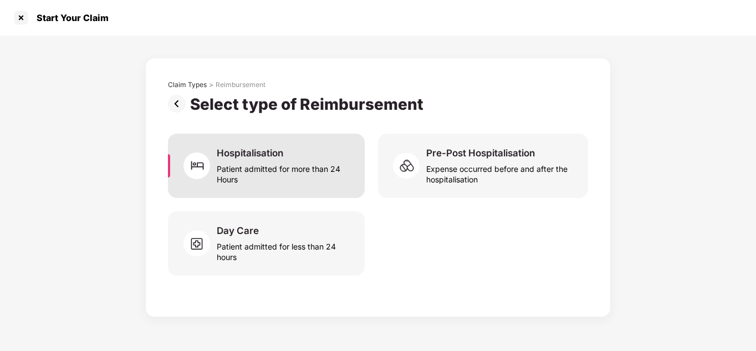
click at [266, 174] on div "Patient admitted for more than 24 Hours" at bounding box center [284, 171] width 135 height 25
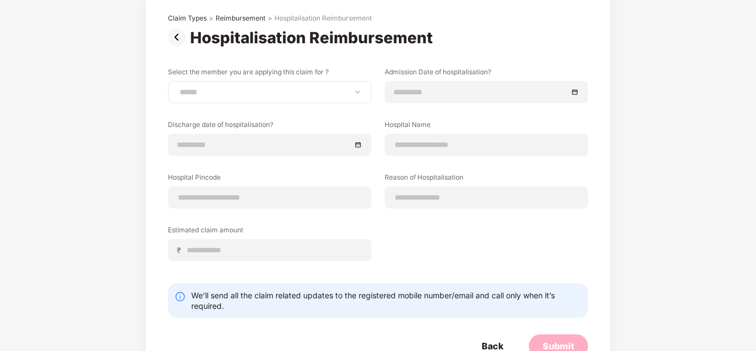
scroll to position [69, 0]
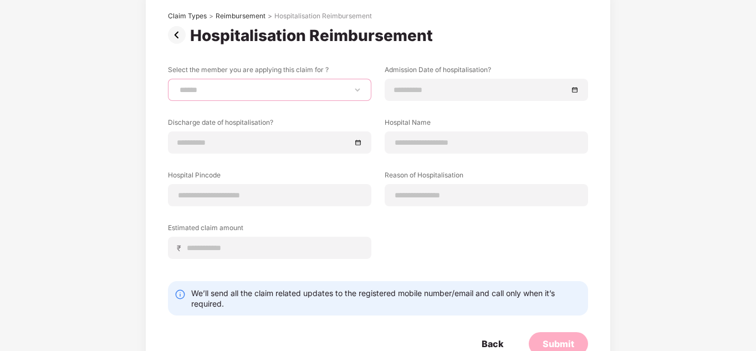
click at [239, 89] on select "**********" at bounding box center [269, 89] width 184 height 9
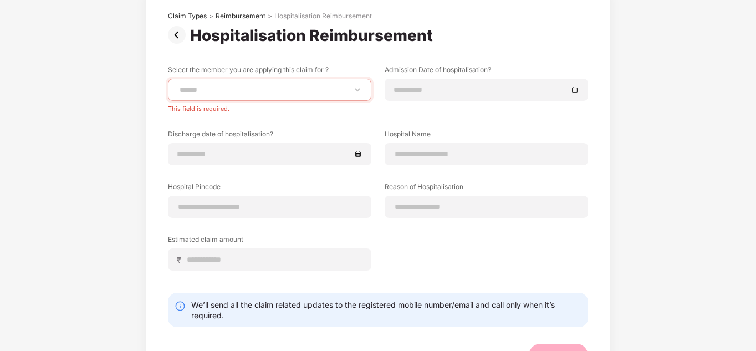
click at [101, 102] on div "**********" at bounding box center [378, 181] width 756 height 428
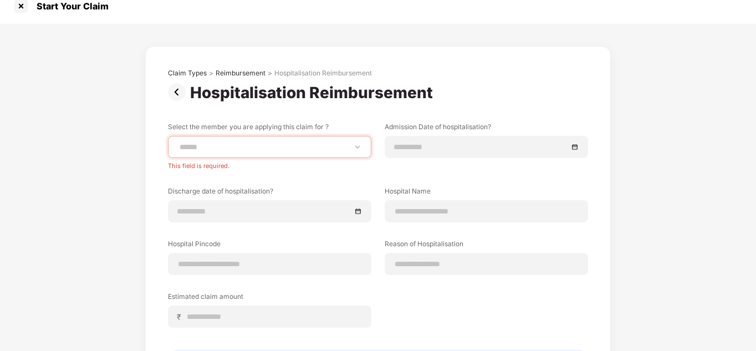
scroll to position [0, 0]
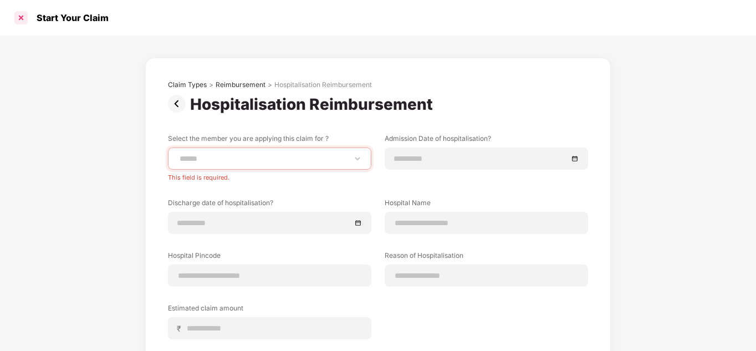
click at [17, 19] on div at bounding box center [21, 18] width 18 height 18
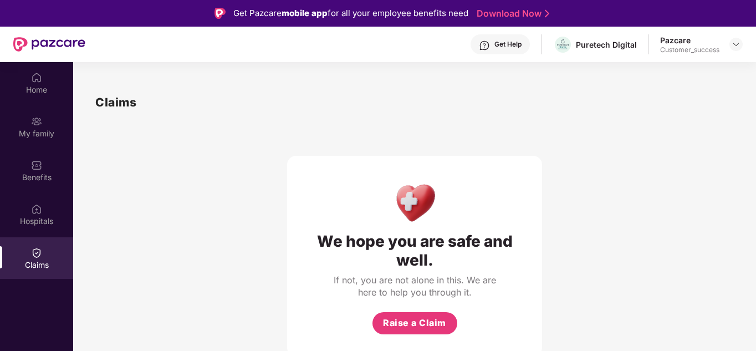
click at [502, 47] on div "Get Help" at bounding box center [507, 44] width 27 height 9
click at [50, 117] on div "My family" at bounding box center [36, 127] width 73 height 42
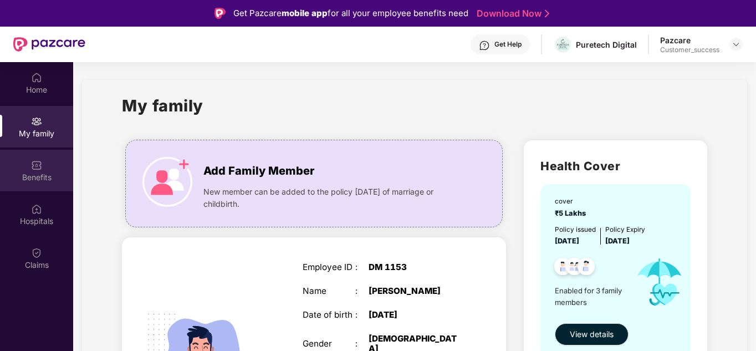
click at [40, 164] on img at bounding box center [36, 165] width 11 height 11
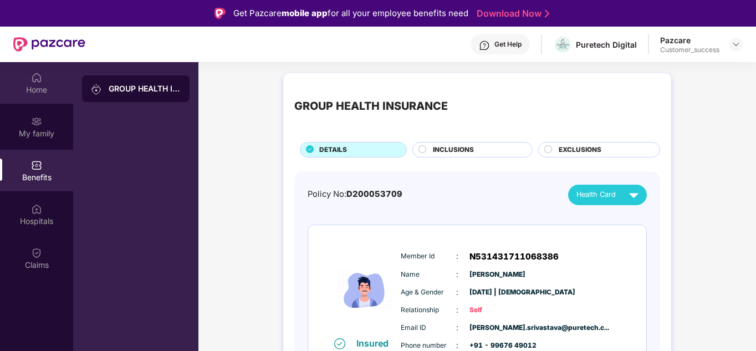
click at [39, 82] on img at bounding box center [36, 77] width 11 height 11
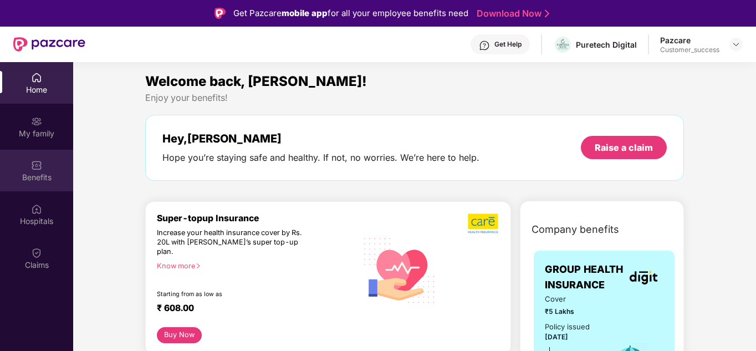
click at [50, 155] on div "Benefits" at bounding box center [36, 171] width 73 height 42
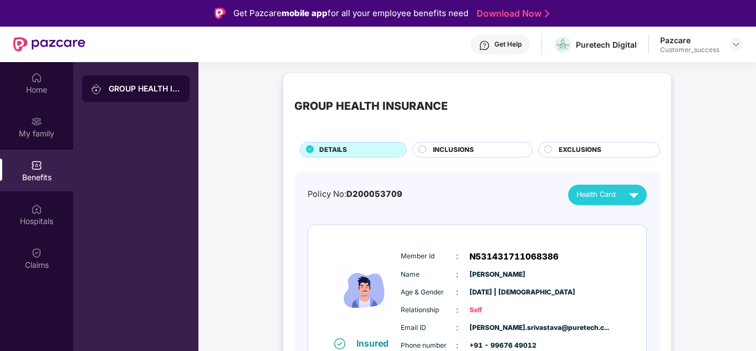
click at [433, 147] on span "INCLUSIONS" at bounding box center [453, 150] width 41 height 11
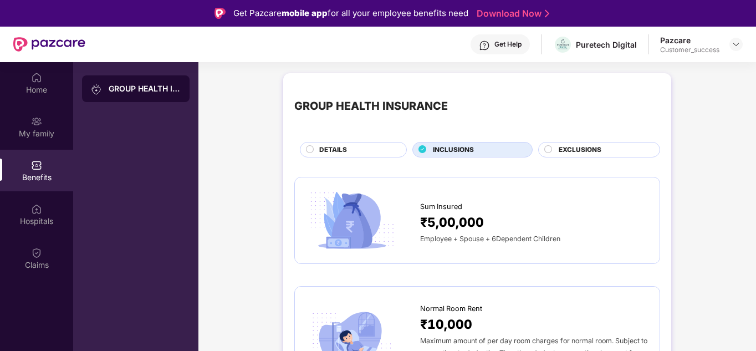
click at [552, 148] on div at bounding box center [548, 150] width 9 height 11
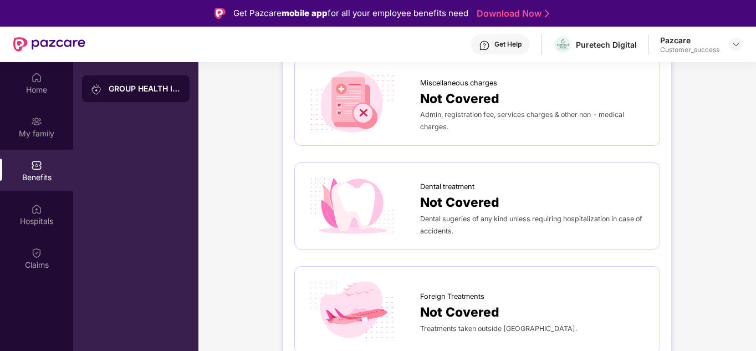
scroll to position [650, 0]
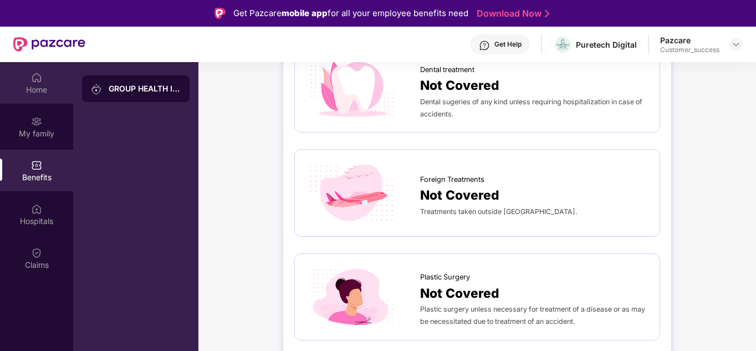
click at [27, 93] on div "Home" at bounding box center [36, 89] width 73 height 11
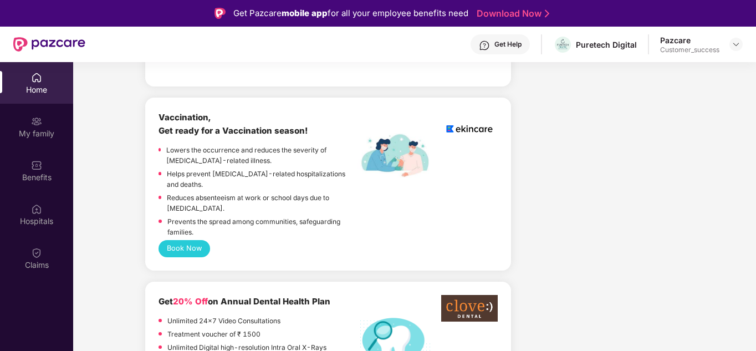
scroll to position [865, 0]
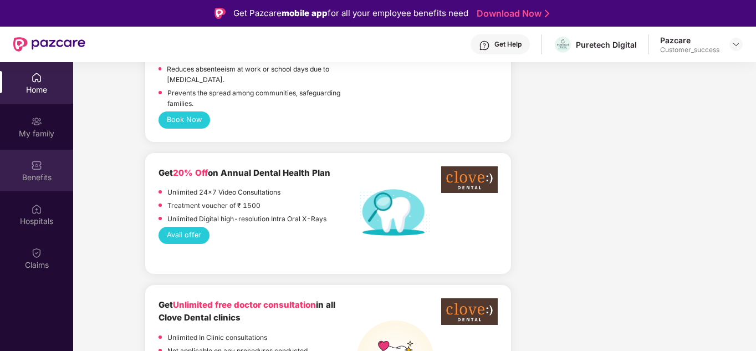
click at [39, 151] on div "Benefits" at bounding box center [36, 171] width 73 height 42
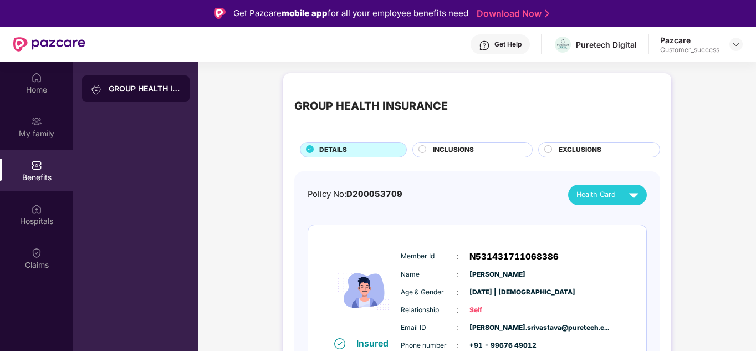
click at [570, 152] on span "EXCLUSIONS" at bounding box center [579, 150] width 43 height 11
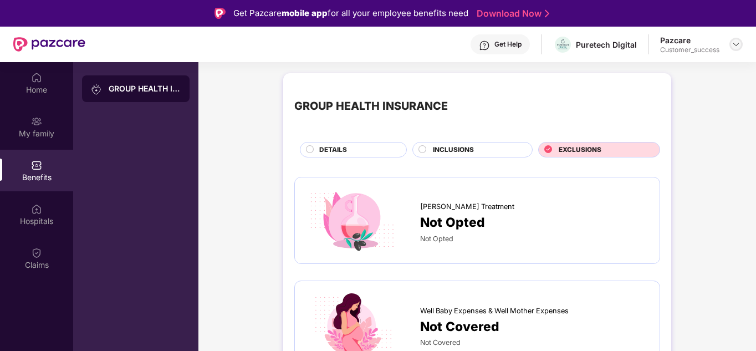
click at [739, 47] on img at bounding box center [735, 44] width 9 height 9
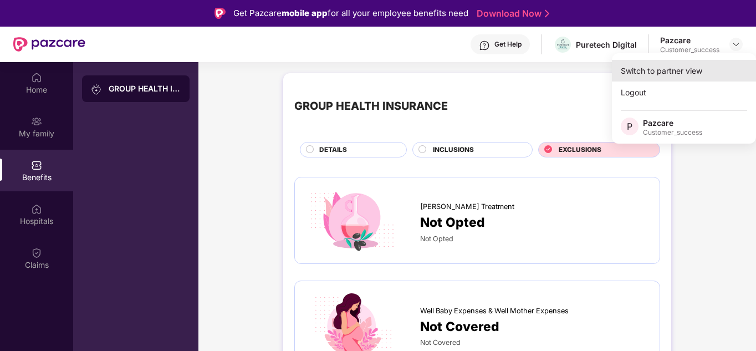
click at [687, 68] on div "Switch to partner view" at bounding box center [684, 71] width 144 height 22
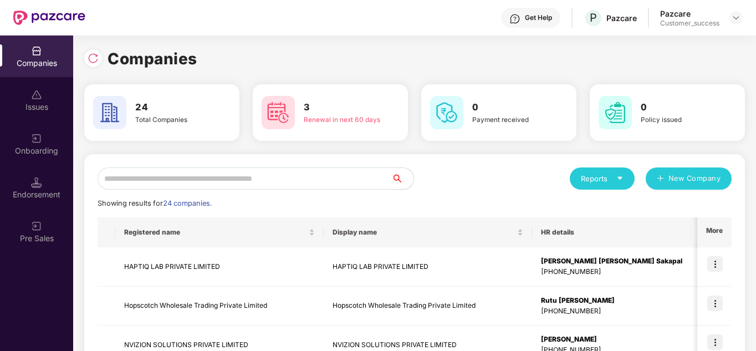
click at [257, 177] on input "text" at bounding box center [244, 178] width 294 height 22
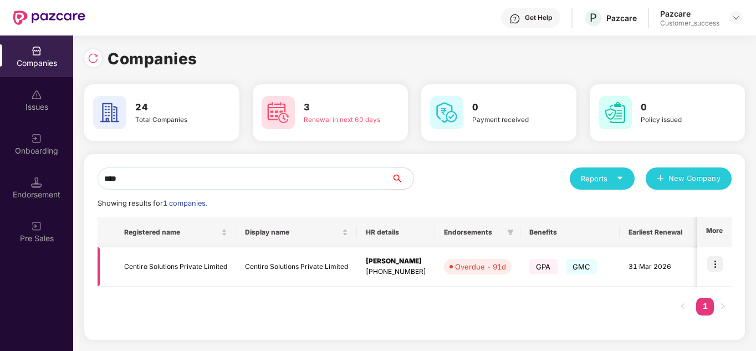
type input "****"
click at [717, 258] on img at bounding box center [715, 264] width 16 height 16
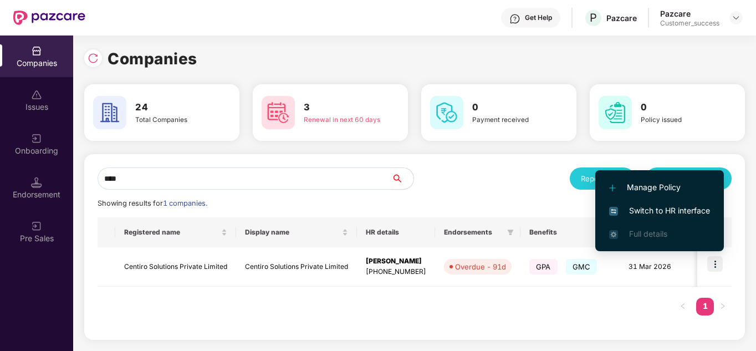
click at [654, 210] on span "Switch to HR interface" at bounding box center [659, 210] width 101 height 12
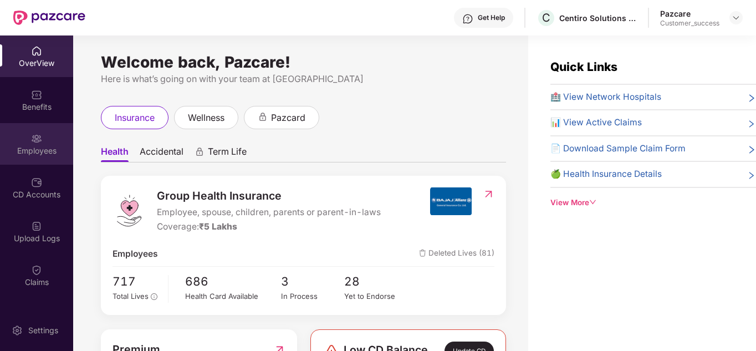
click at [32, 146] on div "Employees" at bounding box center [36, 150] width 73 height 11
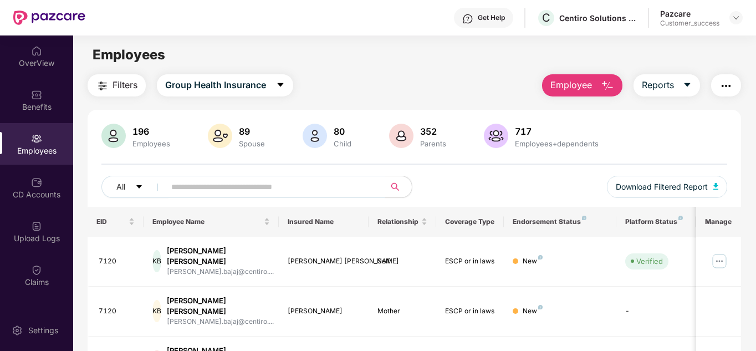
click at [233, 187] on input "text" at bounding box center [270, 186] width 199 height 17
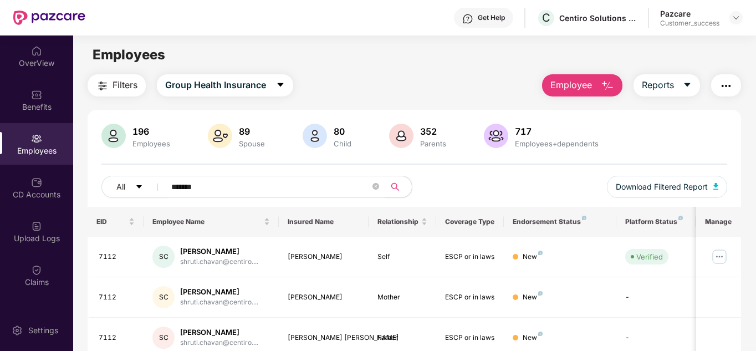
type input "******"
click at [540, 177] on div "All ****** Download Filtered Report" at bounding box center [414, 191] width 626 height 31
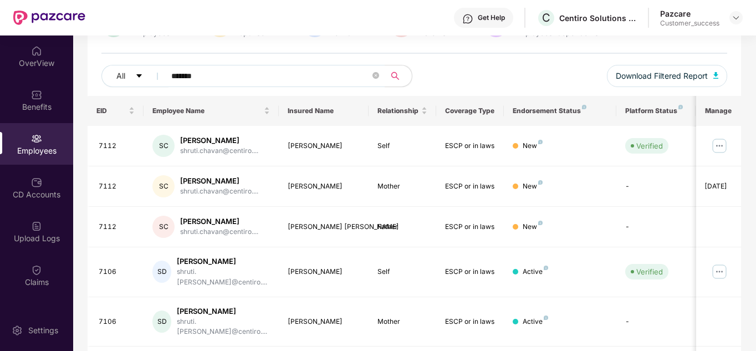
scroll to position [89, 0]
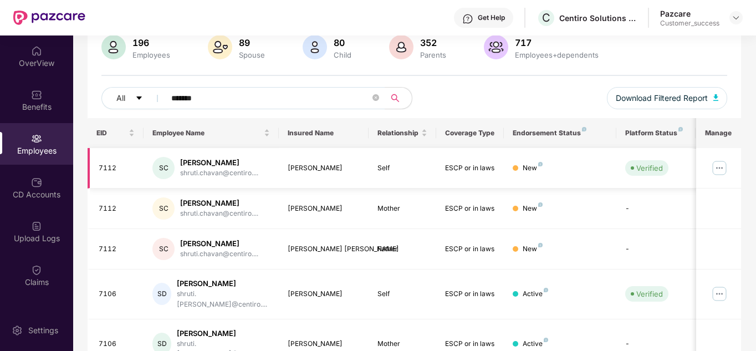
click at [718, 168] on img at bounding box center [719, 168] width 18 height 18
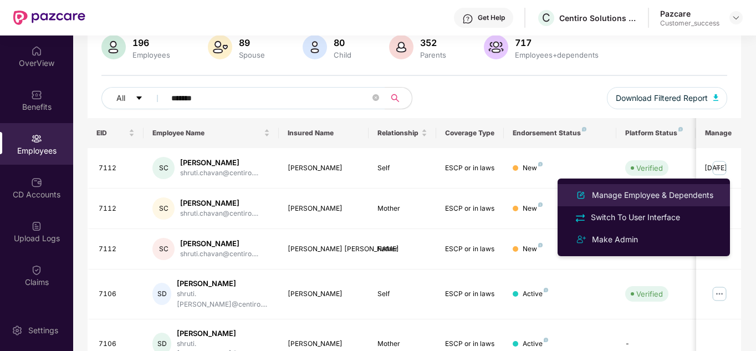
click at [649, 198] on div "Manage Employee & Dependents" at bounding box center [652, 195] width 126 height 12
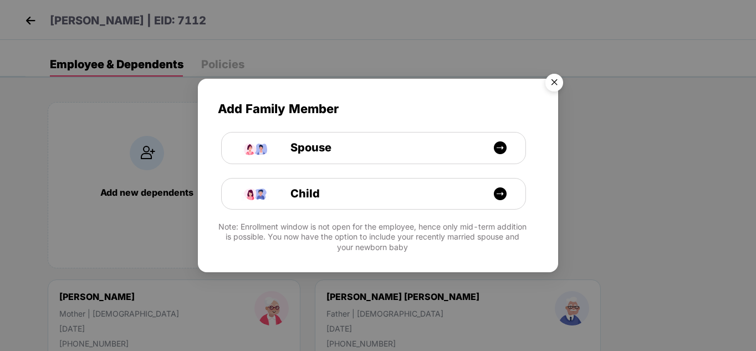
click at [548, 81] on img "Close" at bounding box center [553, 84] width 31 height 31
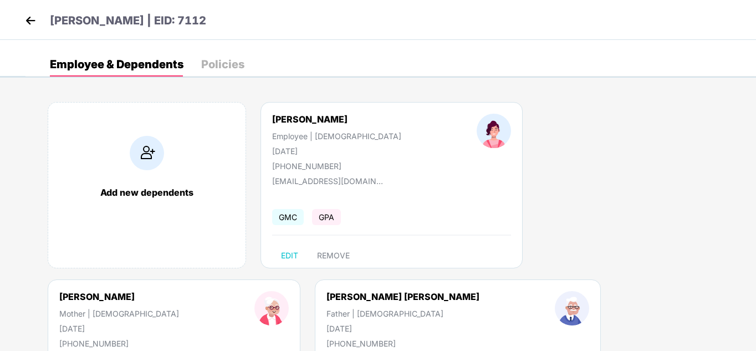
click at [27, 19] on img at bounding box center [30, 20] width 17 height 17
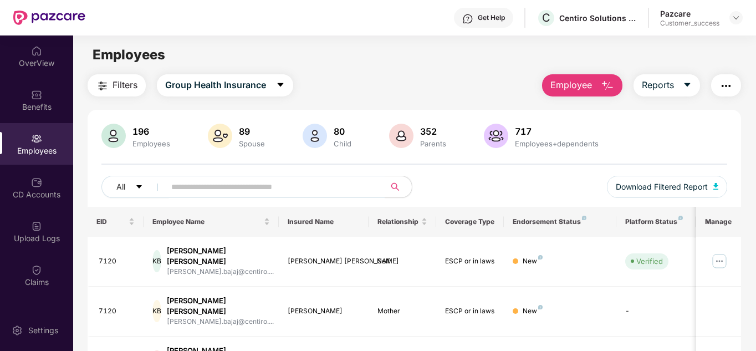
click at [577, 196] on div "All Download Filtered Report" at bounding box center [414, 191] width 626 height 31
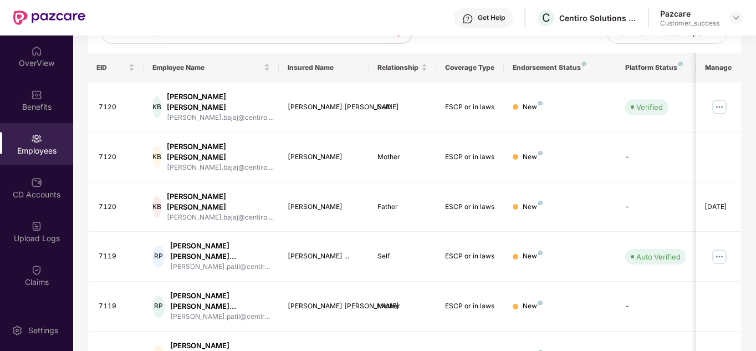
scroll to position [155, 0]
click at [465, 52] on th "Coverage Type" at bounding box center [470, 67] width 68 height 30
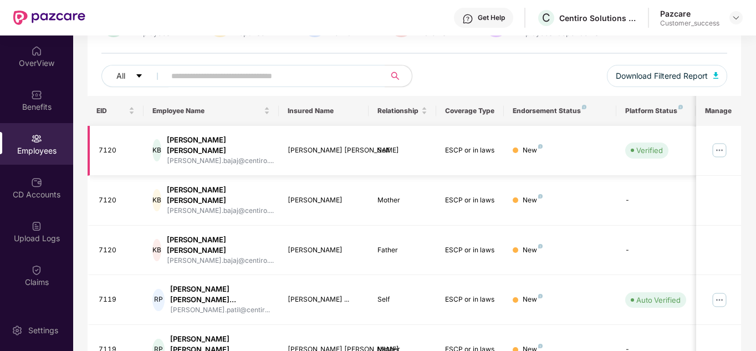
scroll to position [89, 0]
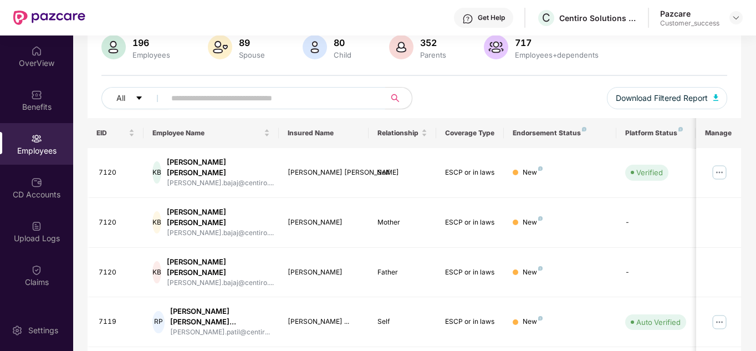
click at [328, 97] on input "text" at bounding box center [270, 98] width 199 height 17
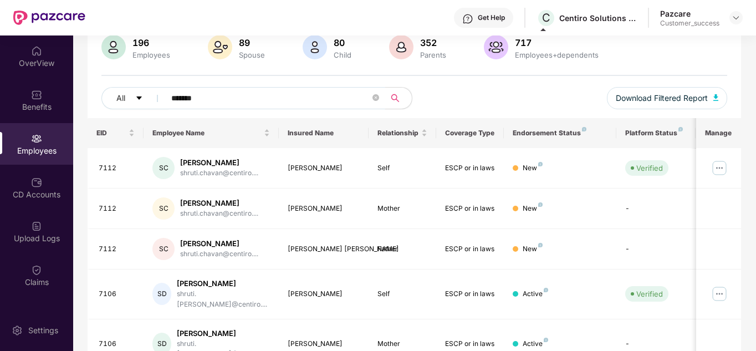
type input "******"
click at [734, 16] on img at bounding box center [735, 17] width 9 height 9
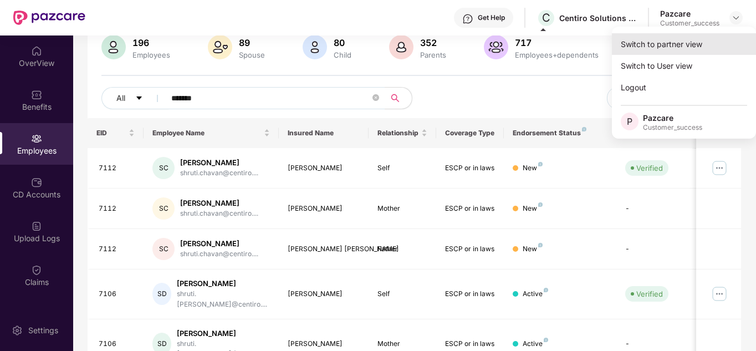
click at [692, 42] on div "Switch to partner view" at bounding box center [684, 44] width 144 height 22
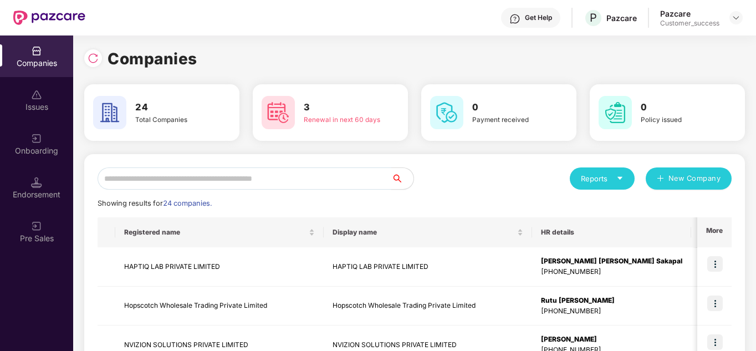
click at [300, 173] on input "text" at bounding box center [244, 178] width 294 height 22
click at [482, 179] on div "Reports New Company" at bounding box center [572, 178] width 317 height 22
click at [283, 174] on input "text" at bounding box center [244, 178] width 294 height 22
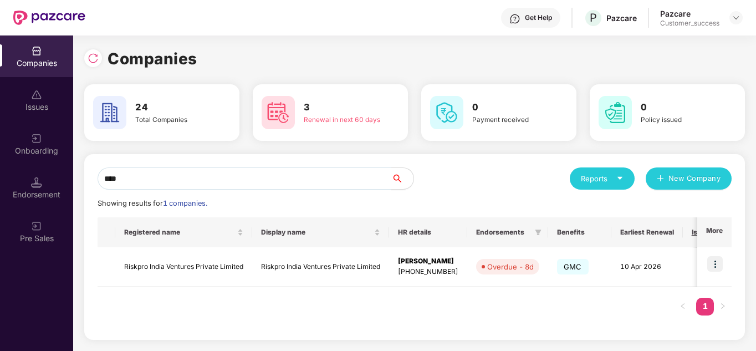
type input "****"
click at [713, 264] on img at bounding box center [715, 264] width 16 height 16
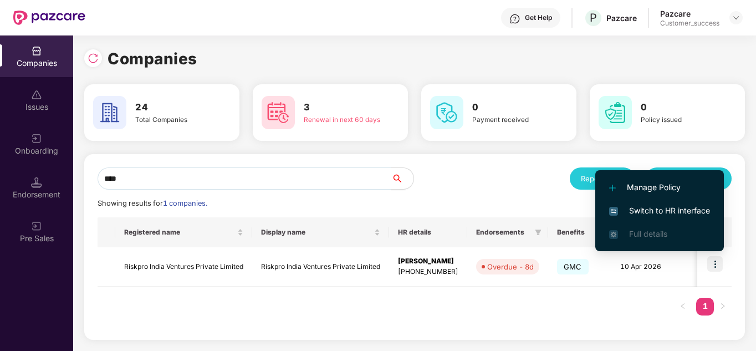
click at [664, 219] on li "Switch to HR interface" at bounding box center [659, 210] width 129 height 23
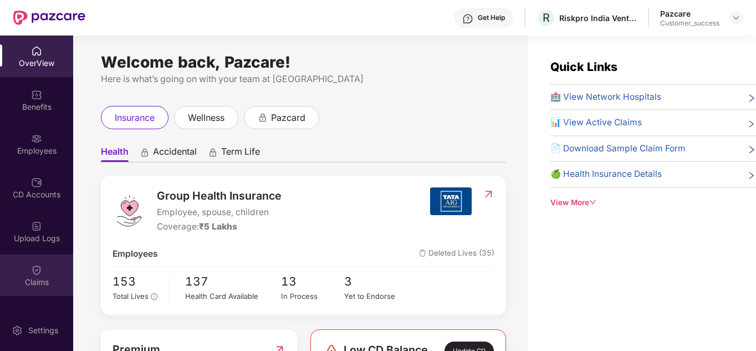
click at [30, 262] on div "Claims" at bounding box center [36, 275] width 73 height 42
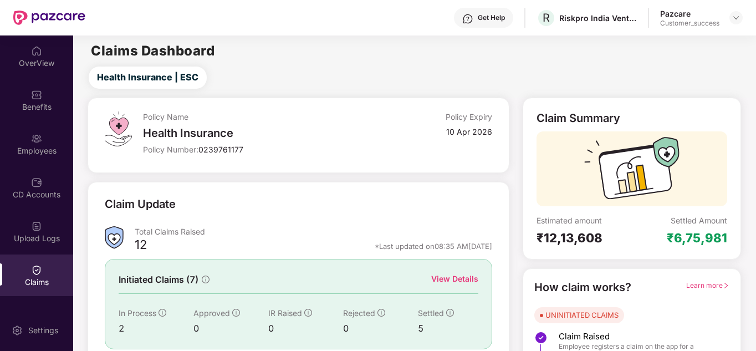
click at [275, 172] on div "Policy Name Health Insurance Policy Number: 0239761177 Policy Expiry 10 Apr 2026" at bounding box center [298, 134] width 421 height 75
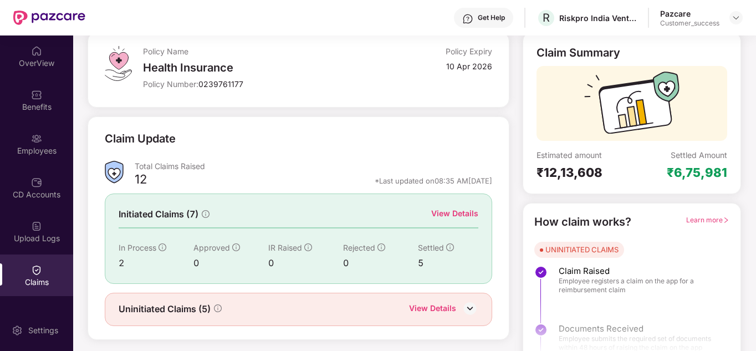
scroll to position [83, 0]
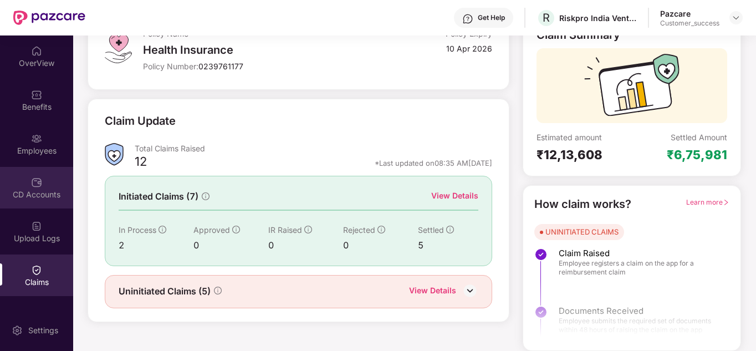
click at [34, 199] on div "CD Accounts" at bounding box center [36, 194] width 73 height 11
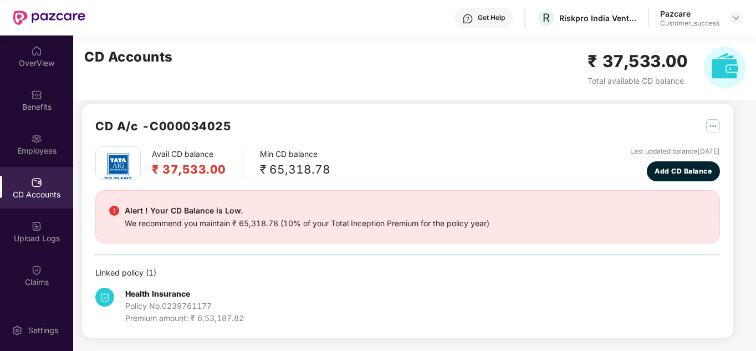
scroll to position [9, 0]
click at [38, 228] on img at bounding box center [36, 225] width 11 height 11
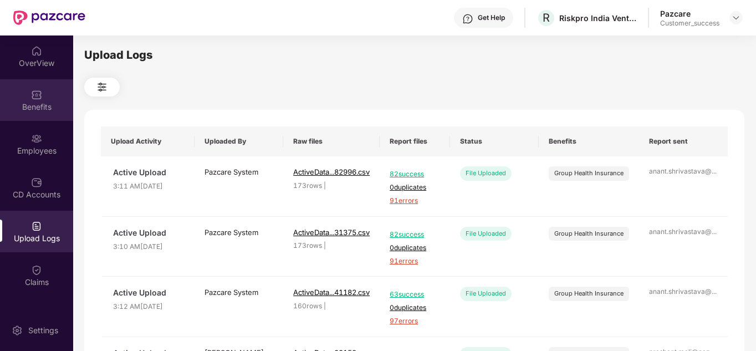
click at [29, 86] on div "Benefits" at bounding box center [36, 100] width 73 height 42
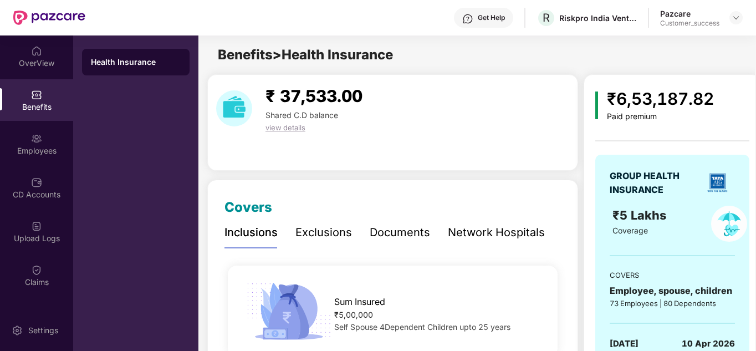
click at [423, 136] on div "₹ 37,533.00 Shared C.D balance view details" at bounding box center [392, 122] width 371 height 96
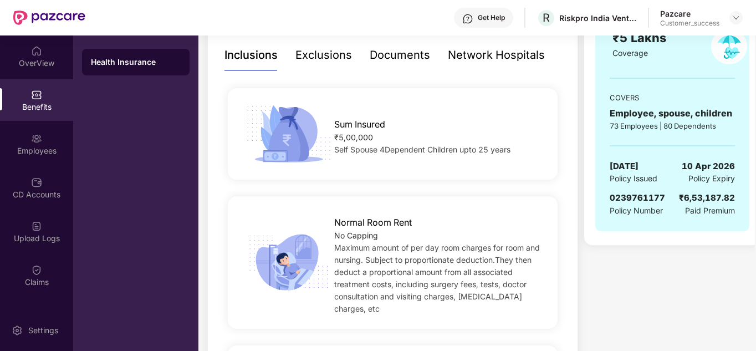
click at [317, 57] on div "Exclusions" at bounding box center [323, 55] width 56 height 17
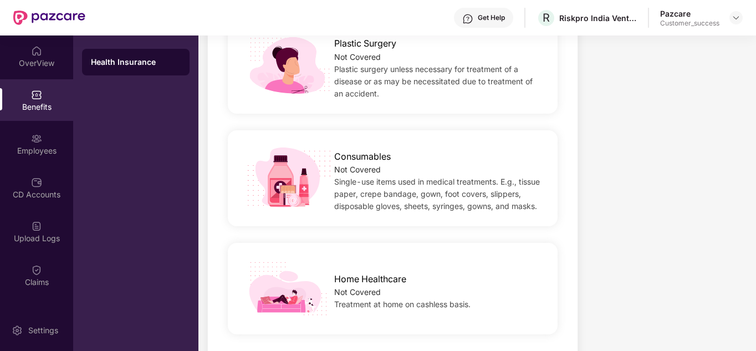
scroll to position [788, 0]
click at [738, 12] on div at bounding box center [735, 17] width 13 height 13
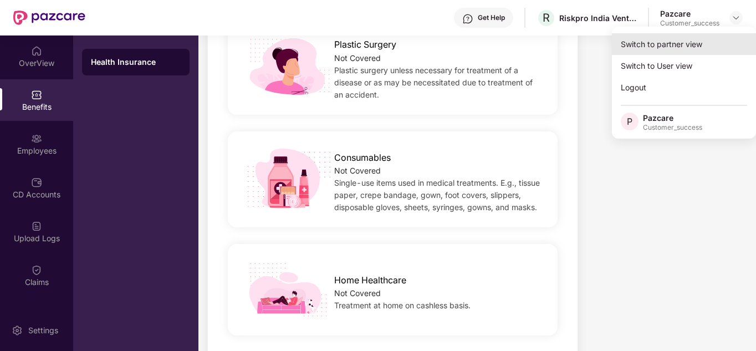
click at [686, 40] on div "Switch to partner view" at bounding box center [684, 44] width 144 height 22
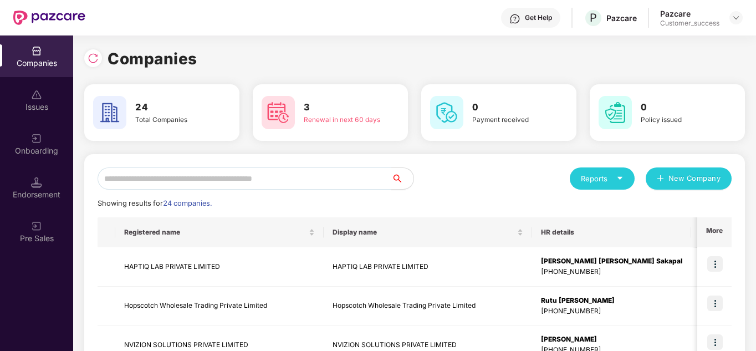
click at [238, 177] on input "text" at bounding box center [244, 178] width 294 height 22
click at [741, 16] on div at bounding box center [735, 17] width 13 height 13
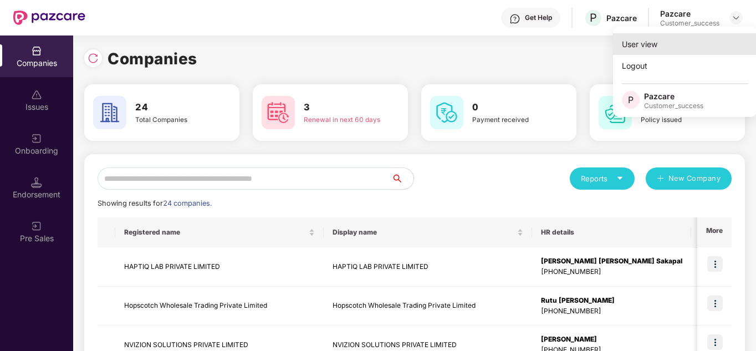
click at [682, 42] on div "User view" at bounding box center [685, 44] width 144 height 22
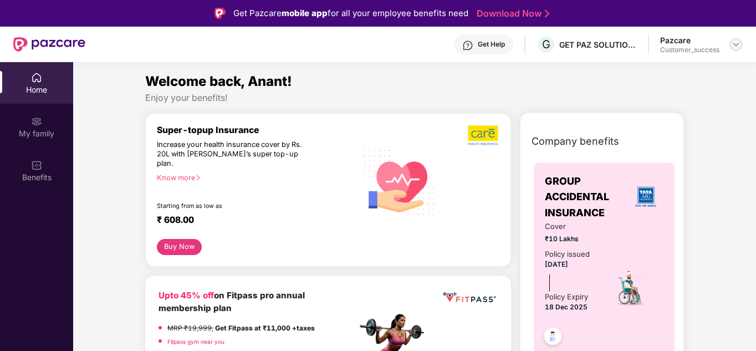
click at [738, 50] on div at bounding box center [735, 44] width 13 height 13
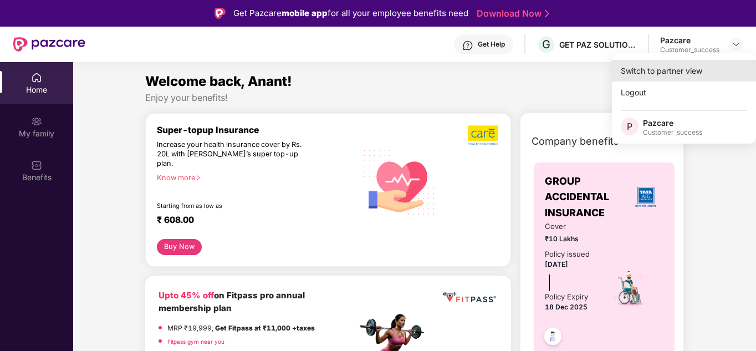
click at [684, 63] on div "Switch to partner view" at bounding box center [684, 71] width 144 height 22
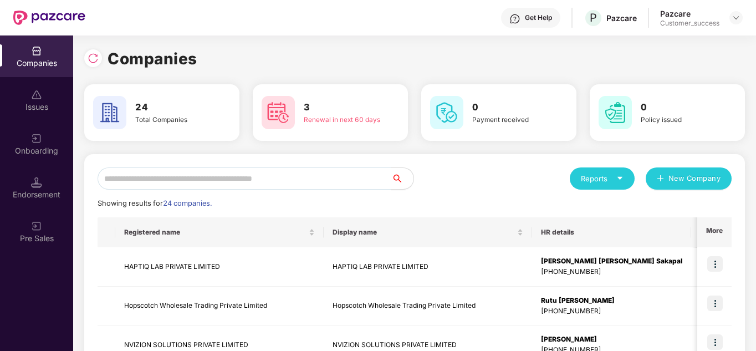
click at [259, 170] on input "text" at bounding box center [244, 178] width 294 height 22
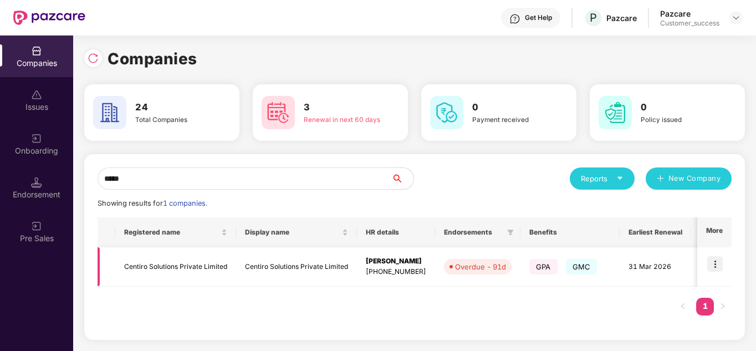
type input "*****"
click at [716, 263] on img at bounding box center [715, 264] width 16 height 16
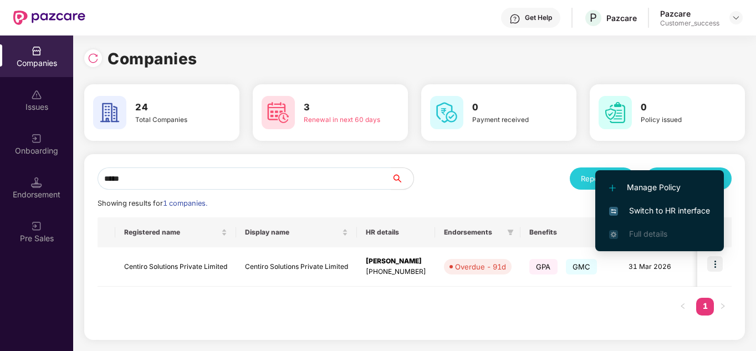
click at [670, 212] on span "Switch to HR interface" at bounding box center [659, 210] width 101 height 12
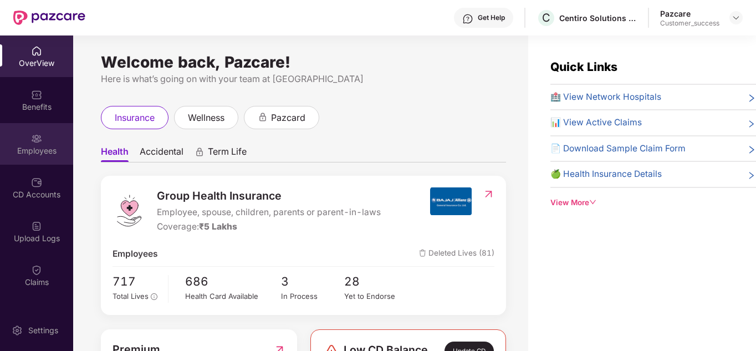
click at [48, 142] on div "Employees" at bounding box center [36, 144] width 73 height 42
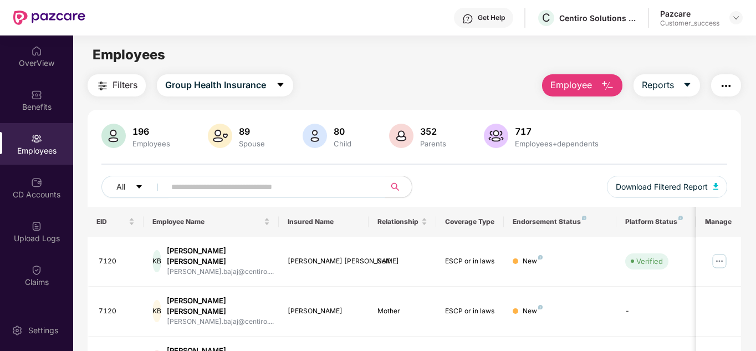
click at [232, 188] on input "text" at bounding box center [270, 186] width 199 height 17
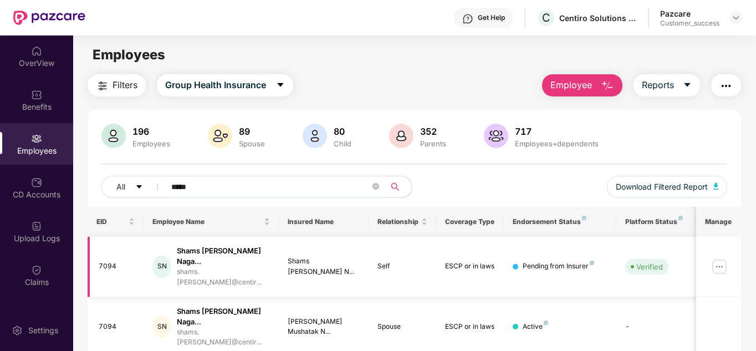
type input "*****"
click at [713, 265] on img at bounding box center [719, 267] width 18 height 18
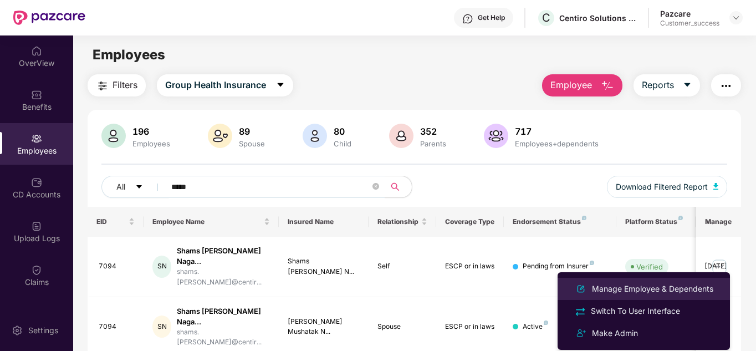
click at [616, 289] on div "Manage Employee & Dependents" at bounding box center [652, 288] width 126 height 12
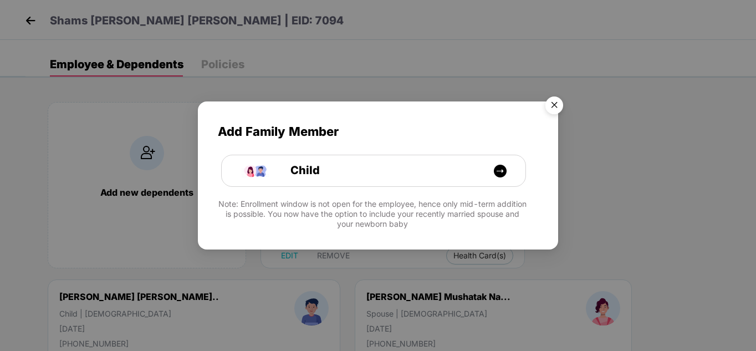
click at [558, 103] on img "Close" at bounding box center [553, 106] width 31 height 31
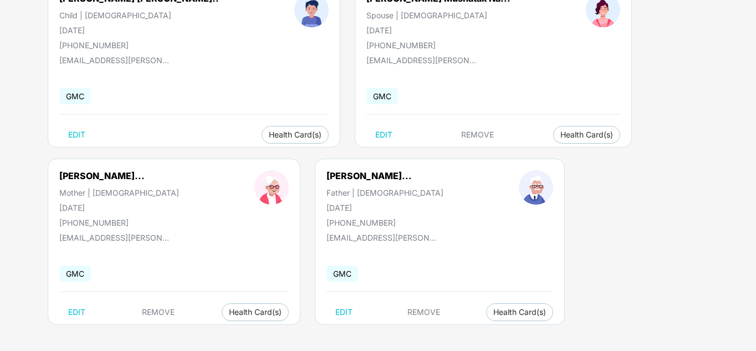
scroll to position [300, 0]
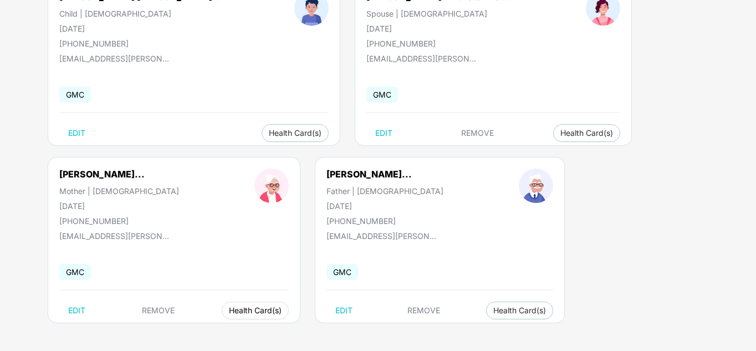
click at [230, 310] on span "Health Card(s)" at bounding box center [255, 310] width 53 height 6
click at [253, 330] on span "Health Insurance(ESCP or parent-in-law)" at bounding box center [292, 332] width 166 height 12
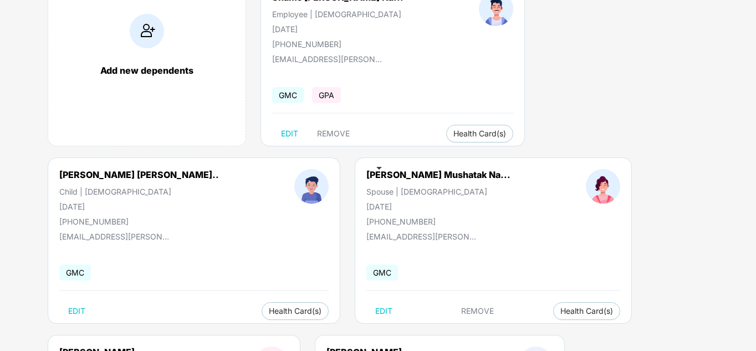
scroll to position [0, 0]
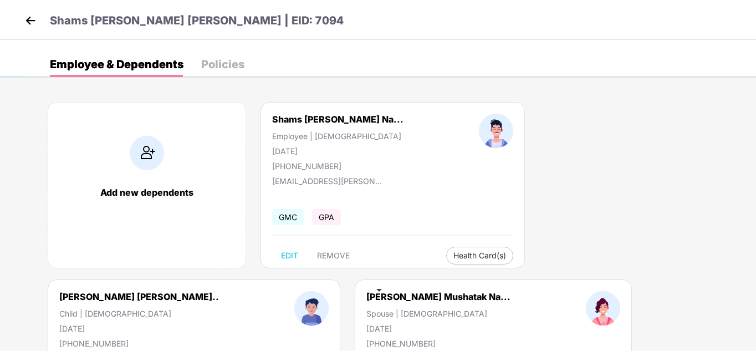
click at [25, 21] on img at bounding box center [30, 20] width 17 height 17
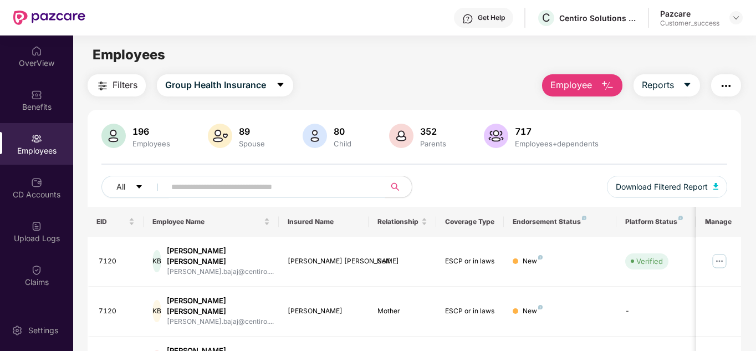
click at [249, 187] on input "text" at bounding box center [270, 186] width 199 height 17
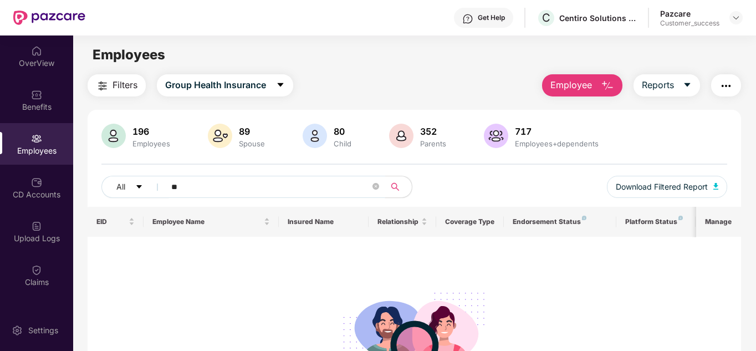
type input "*"
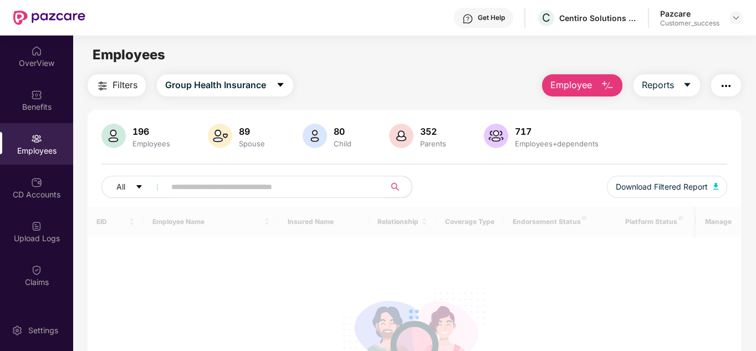
click at [507, 160] on div "196 Employees 89 Spouse 80 Child 352 Parents 717 Employees+dependents All Downl…" at bounding box center [415, 165] width 654 height 83
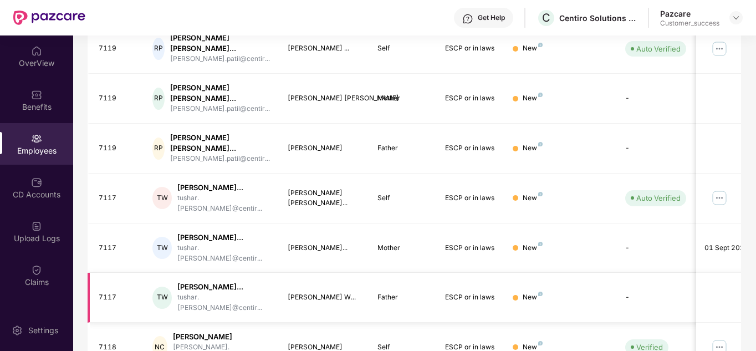
scroll to position [386, 0]
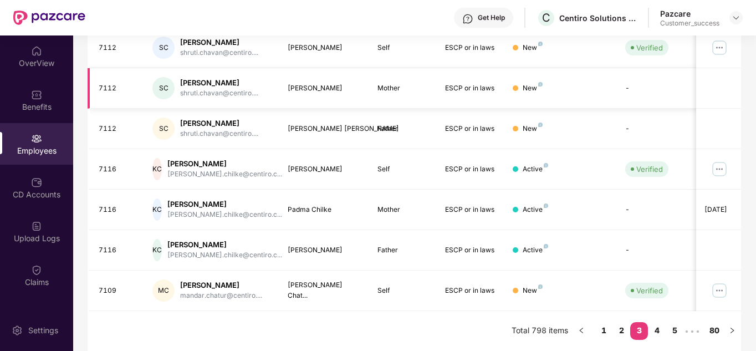
scroll to position [336, 0]
click at [733, 14] on img at bounding box center [735, 17] width 9 height 9
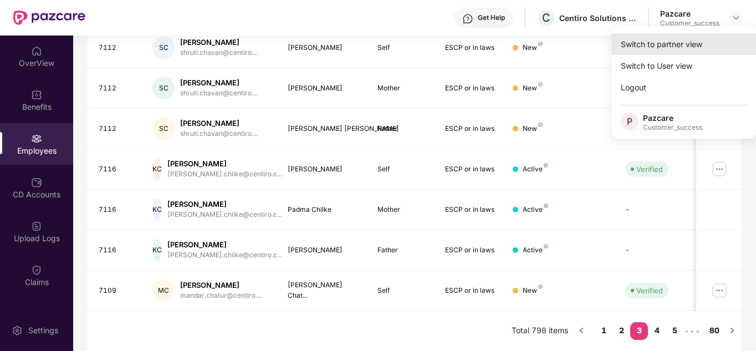
click at [681, 44] on div "Switch to partner view" at bounding box center [684, 44] width 144 height 22
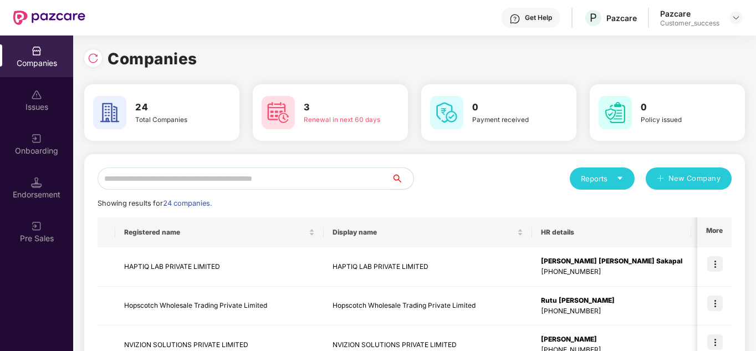
click at [287, 180] on input "text" at bounding box center [244, 178] width 294 height 22
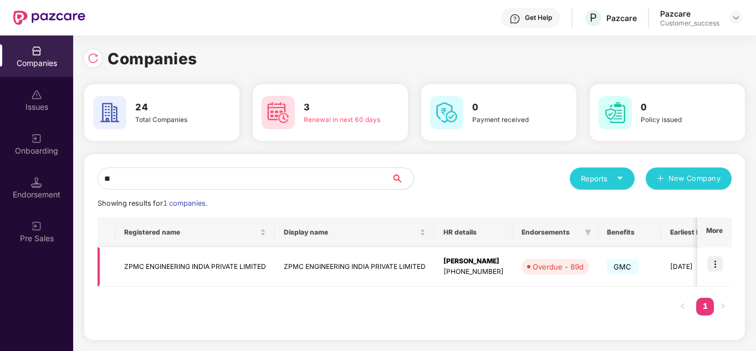
type input "**"
click at [715, 260] on img at bounding box center [715, 264] width 16 height 16
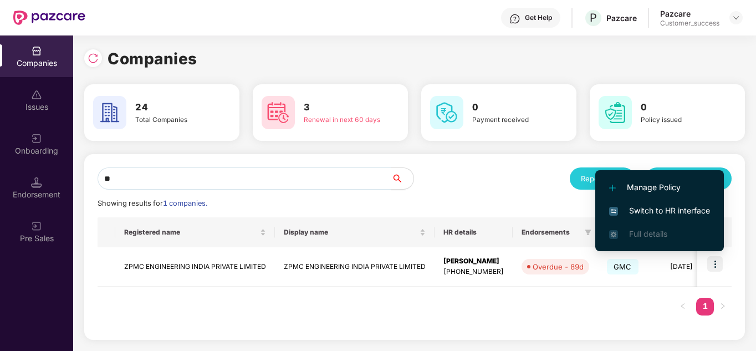
click at [653, 212] on span "Switch to HR interface" at bounding box center [659, 210] width 101 height 12
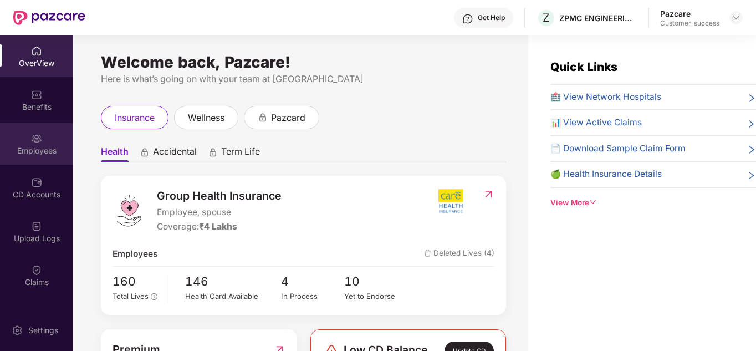
click at [24, 145] on div "Employees" at bounding box center [36, 150] width 73 height 11
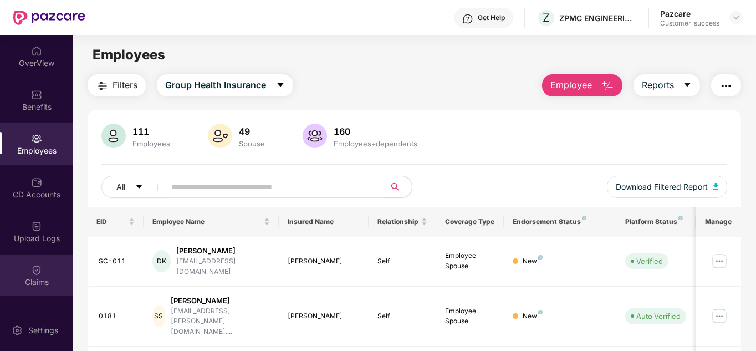
click at [41, 267] on div "Claims" at bounding box center [36, 275] width 73 height 42
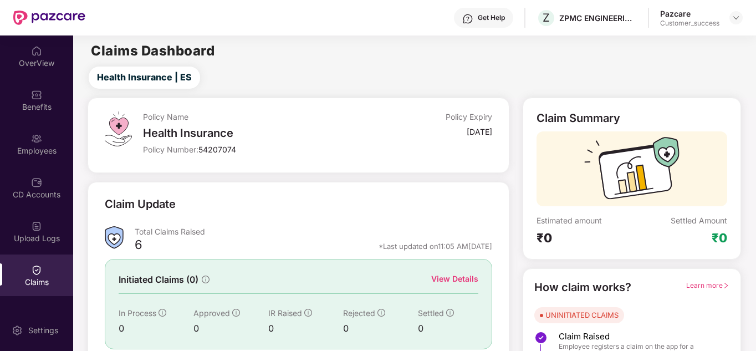
click at [266, 191] on div "Claim Update Total Claims Raised 6 *Last updated on 11:05 AM, 15 Oct 2025 Initi…" at bounding box center [298, 293] width 421 height 223
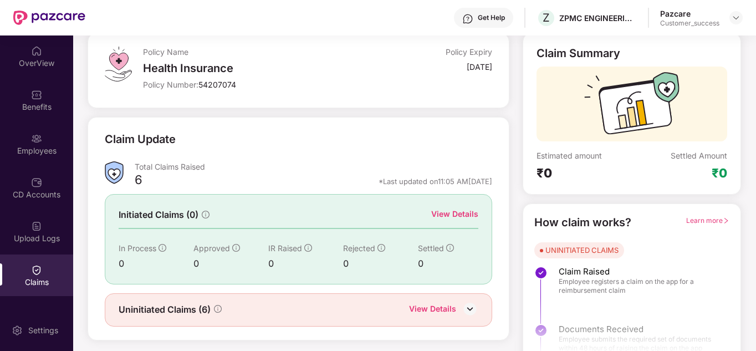
scroll to position [83, 0]
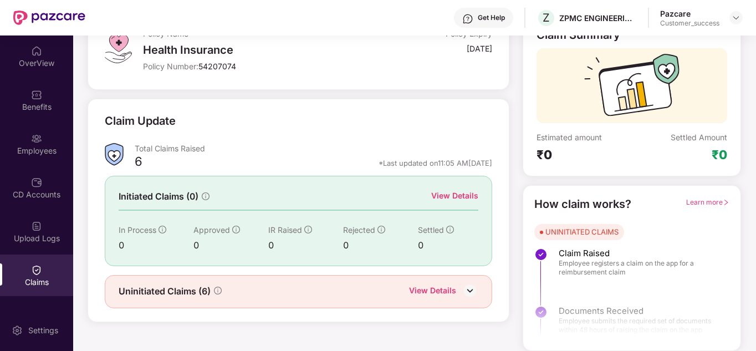
click at [436, 282] on div "Uninitiated Claims (6) View Details" at bounding box center [298, 291] width 387 height 33
click at [439, 287] on div "View Details" at bounding box center [432, 291] width 47 height 14
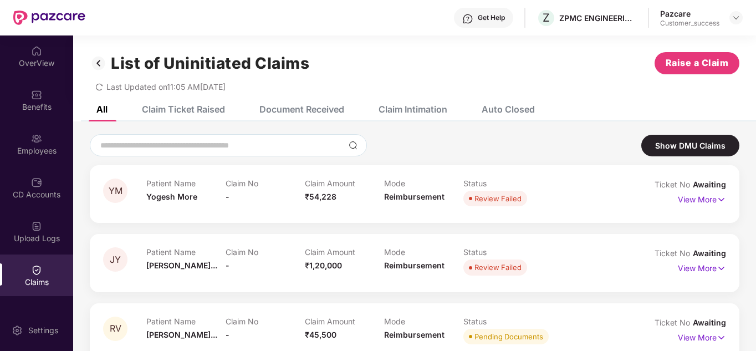
click at [727, 15] on div "Pazcare Customer_success" at bounding box center [701, 17] width 83 height 19
click at [733, 16] on img at bounding box center [735, 17] width 9 height 9
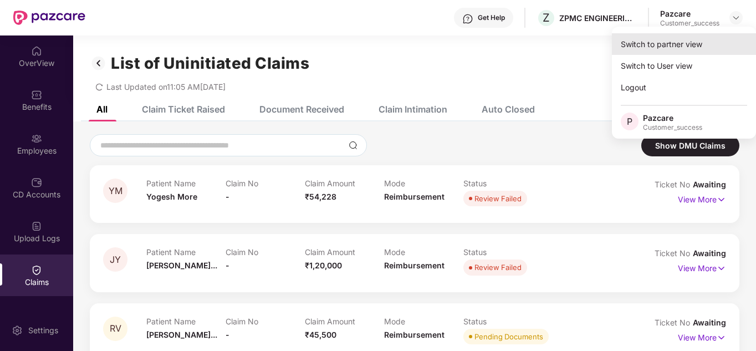
click at [692, 42] on div "Switch to partner view" at bounding box center [684, 44] width 144 height 22
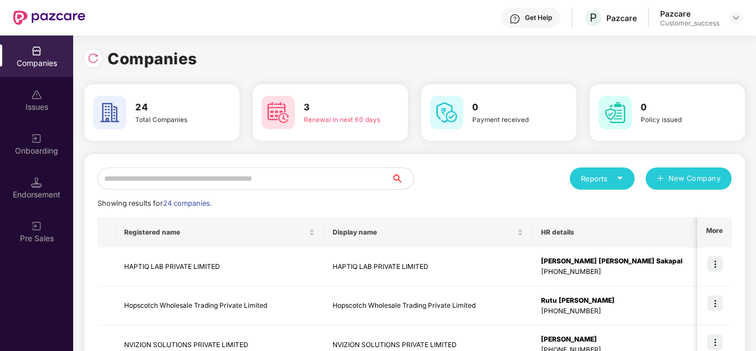
click at [284, 178] on input "text" at bounding box center [244, 178] width 294 height 22
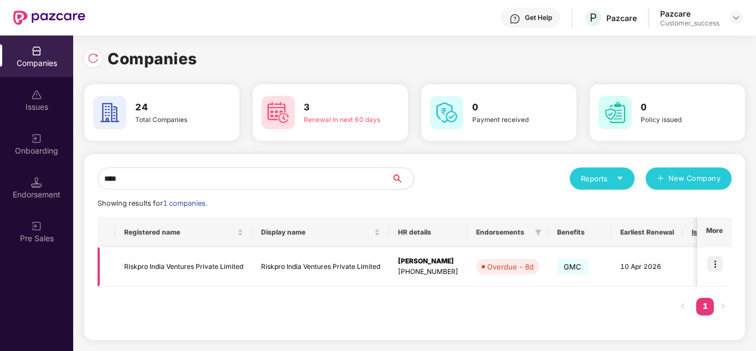
type input "****"
click at [714, 266] on img at bounding box center [715, 264] width 16 height 16
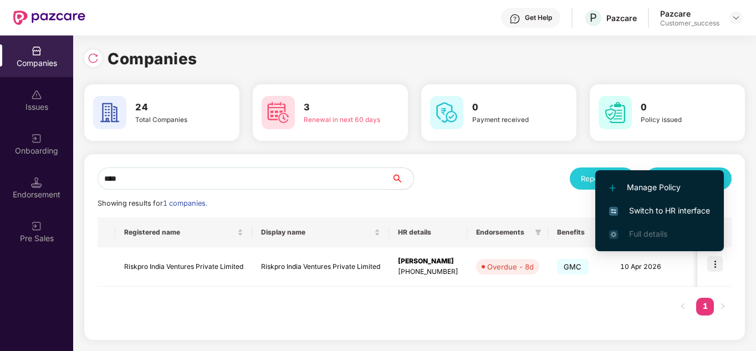
click at [672, 209] on span "Switch to HR interface" at bounding box center [659, 210] width 101 height 12
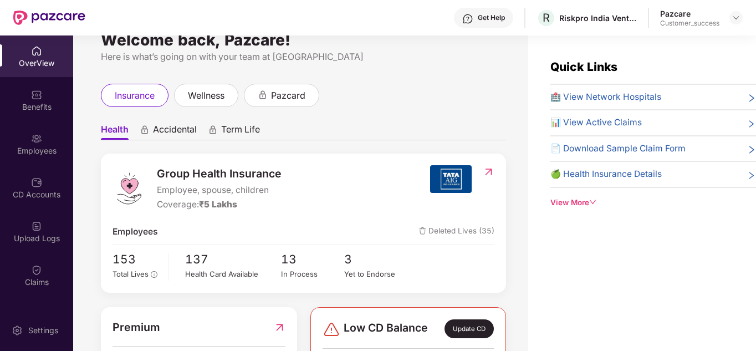
click at [383, 91] on div "insurance wellness pazcard" at bounding box center [303, 95] width 405 height 23
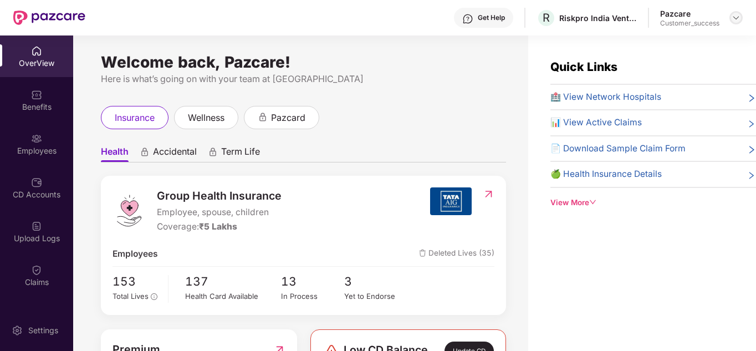
click at [731, 20] on div at bounding box center [735, 17] width 13 height 13
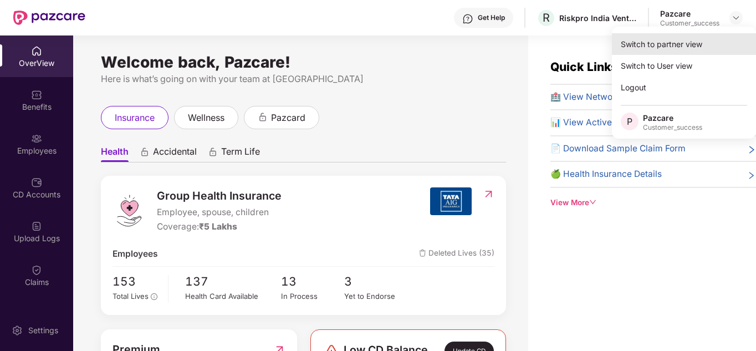
click at [654, 43] on div "Switch to partner view" at bounding box center [684, 44] width 144 height 22
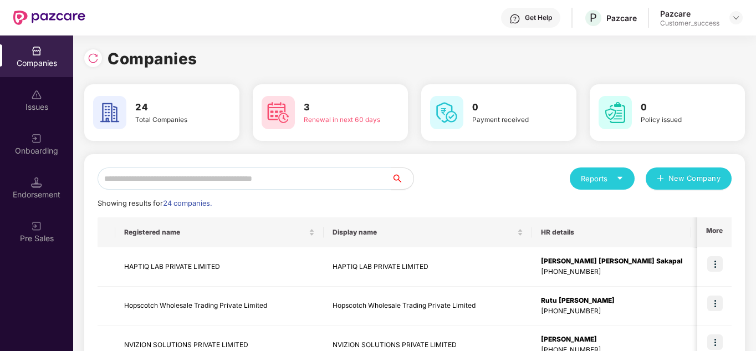
click at [420, 60] on div "Companies" at bounding box center [414, 59] width 660 height 24
click at [201, 184] on input "text" at bounding box center [244, 178] width 294 height 22
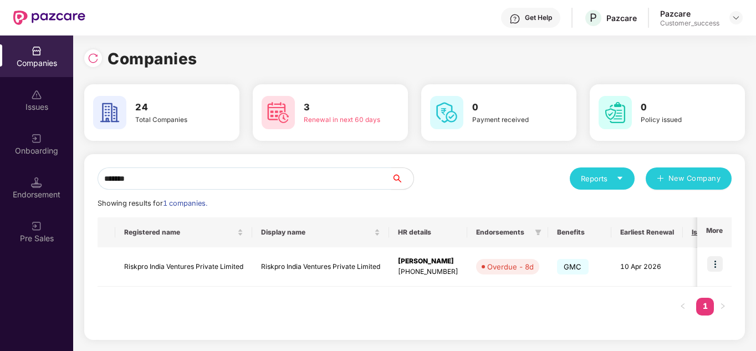
type input "*******"
click at [722, 261] on img at bounding box center [715, 264] width 16 height 16
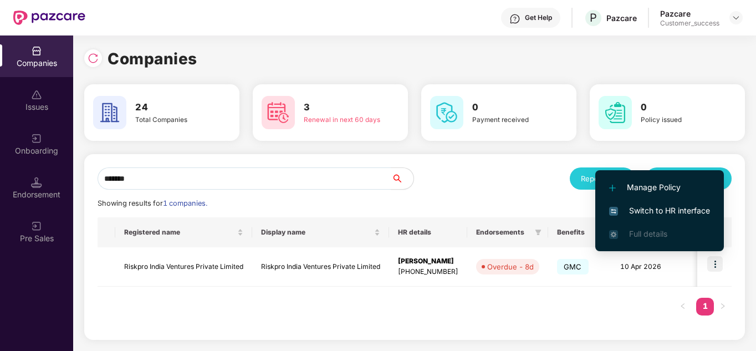
click at [659, 212] on span "Switch to HR interface" at bounding box center [659, 210] width 101 height 12
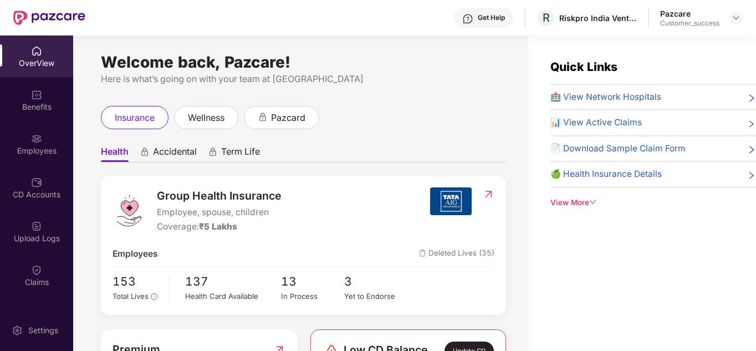
click at [429, 158] on ul "Health Accidental Term Life" at bounding box center [303, 151] width 405 height 22
click at [25, 100] on div "Benefits" at bounding box center [36, 100] width 73 height 42
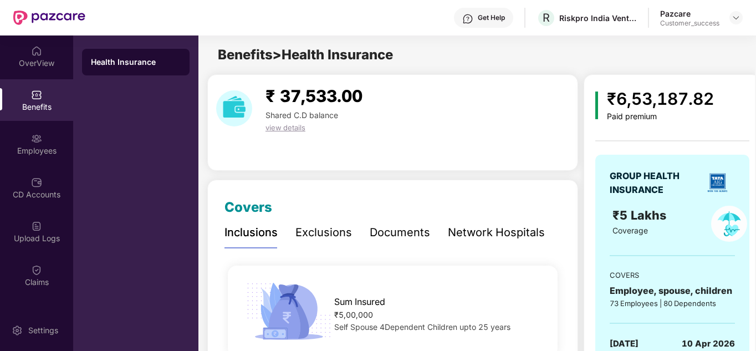
click at [419, 164] on div "₹ 37,533.00 Shared C.D balance view details" at bounding box center [392, 122] width 371 height 96
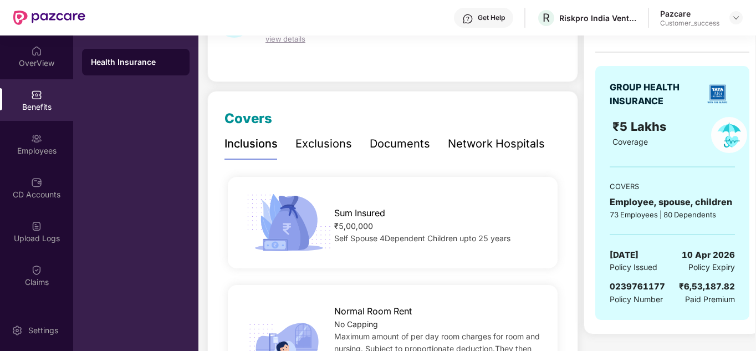
click at [316, 137] on div "Exclusions" at bounding box center [323, 143] width 56 height 17
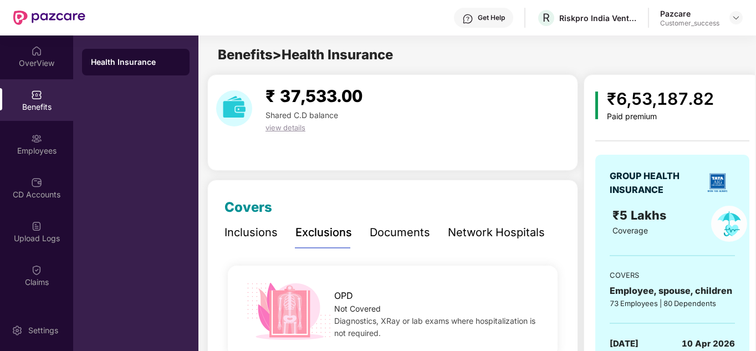
click at [390, 225] on div "Documents" at bounding box center [399, 232] width 60 height 17
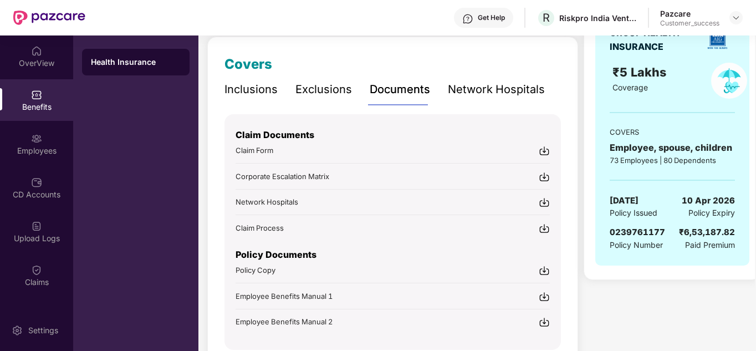
scroll to position [193, 0]
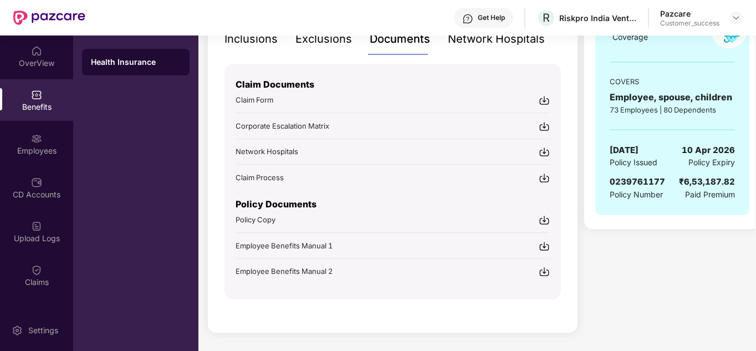
click at [543, 218] on img at bounding box center [543, 219] width 11 height 11
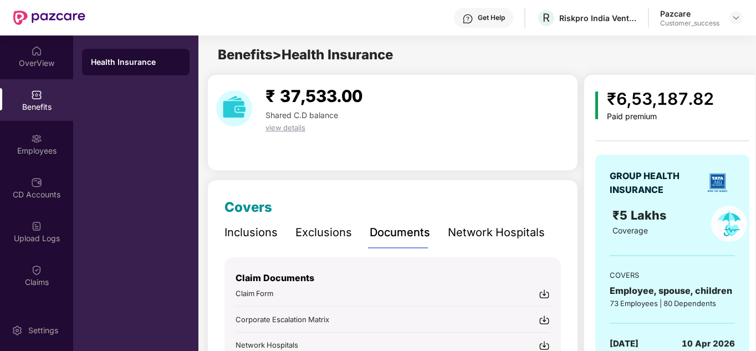
scroll to position [193, 0]
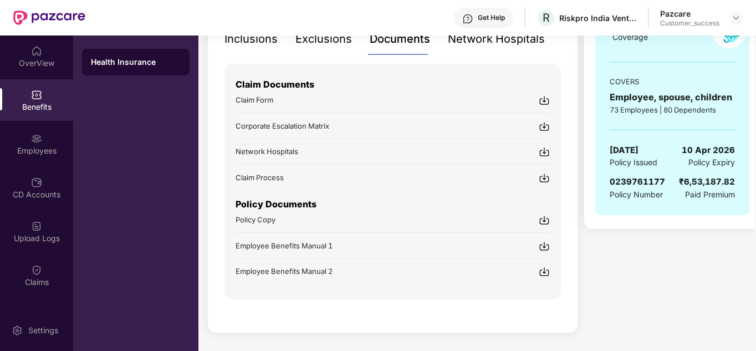
click at [370, 299] on div "Claim Documents Claim Form Corporate Escalation Matrix Network Hospitals Claim …" at bounding box center [392, 181] width 336 height 235
click at [547, 239] on div "Policy Documents Policy Copy Employee Benefits Manual 1 Employee Benefits Manua…" at bounding box center [392, 230] width 314 height 94
click at [544, 246] on img at bounding box center [543, 245] width 11 height 11
click at [429, 302] on div "Covers Inclusions Exclusions Documents Network Hospitals Sum Insured ₹5,00,000 …" at bounding box center [392, 159] width 371 height 347
click at [544, 269] on img at bounding box center [543, 271] width 11 height 11
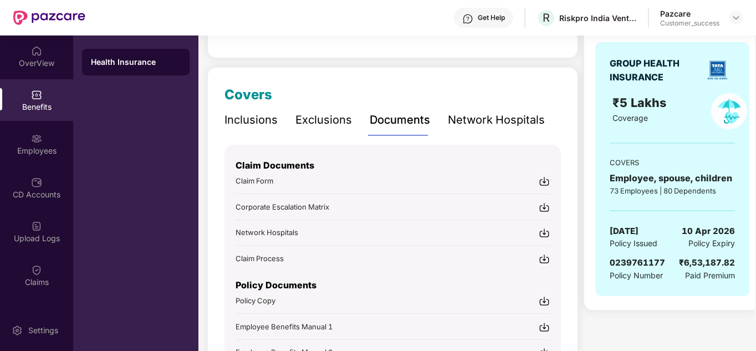
scroll to position [111, 0]
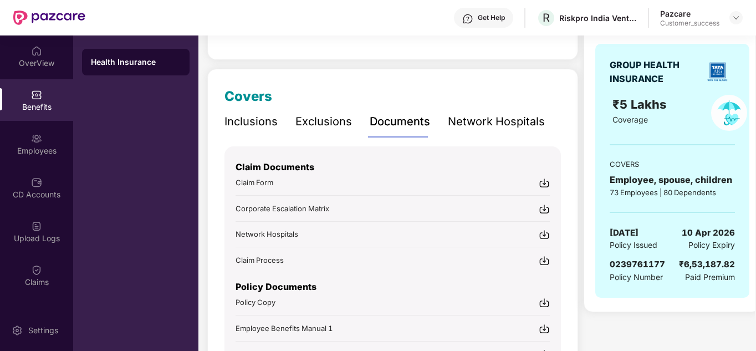
click at [468, 125] on div "Network Hospitals" at bounding box center [496, 121] width 97 height 17
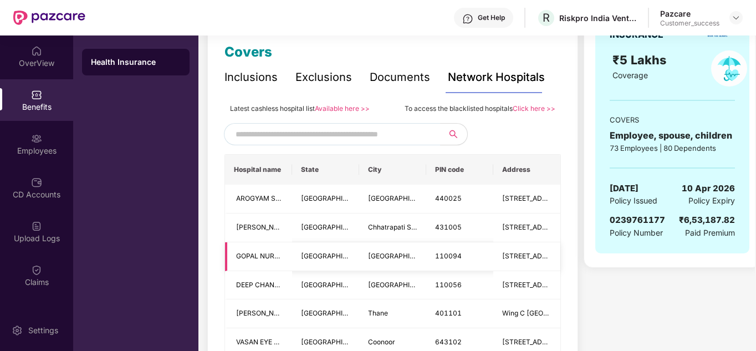
scroll to position [133, 0]
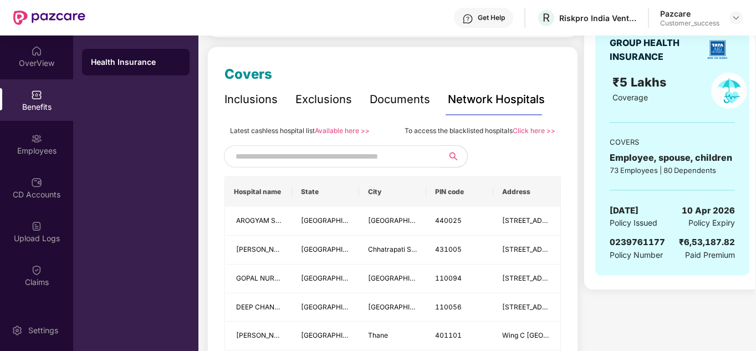
click at [227, 90] on div "Inclusions" at bounding box center [250, 99] width 53 height 30
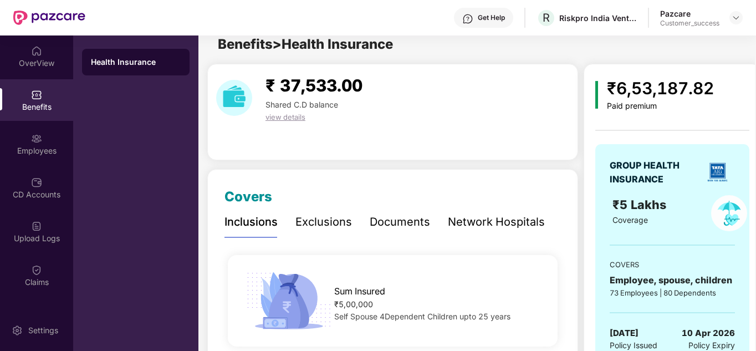
scroll to position [0, 0]
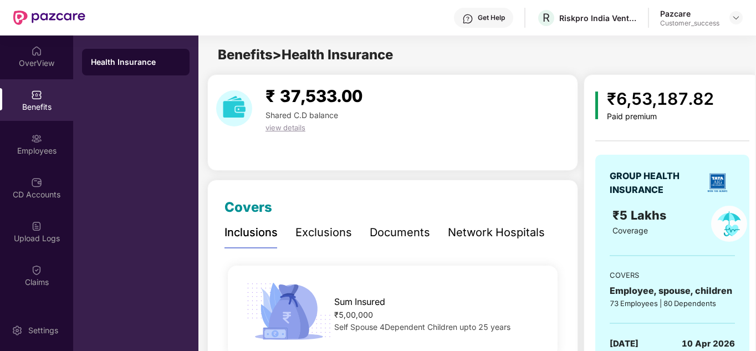
click at [747, 12] on header "Get Help R Riskpro India Ventures Private Limited Pazcare Customer_success" at bounding box center [378, 17] width 756 height 35
click at [737, 18] on img at bounding box center [735, 17] width 9 height 9
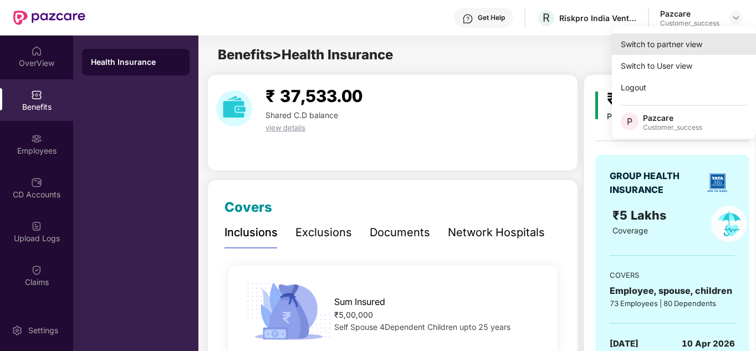
click at [685, 42] on div "Switch to partner view" at bounding box center [684, 44] width 144 height 22
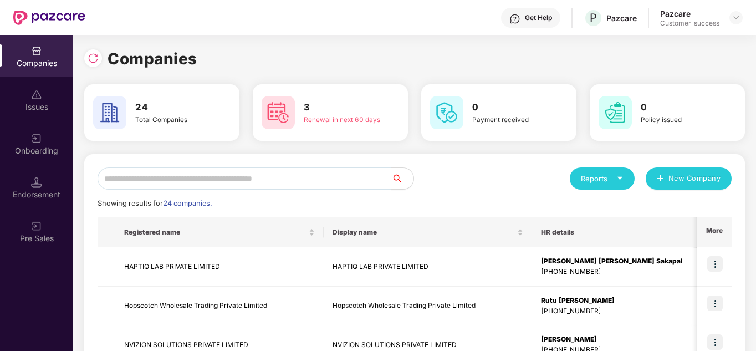
click at [198, 178] on input "text" at bounding box center [244, 178] width 294 height 22
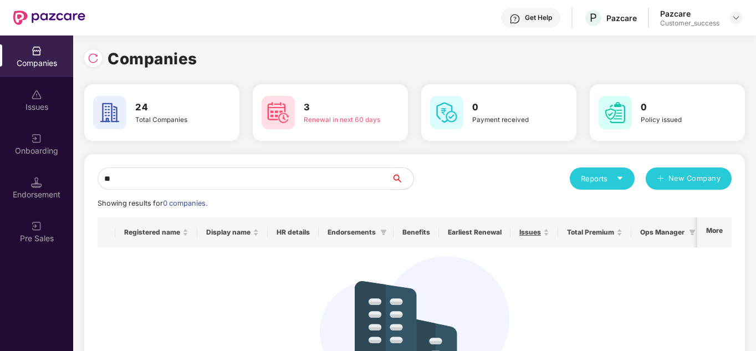
type input "*"
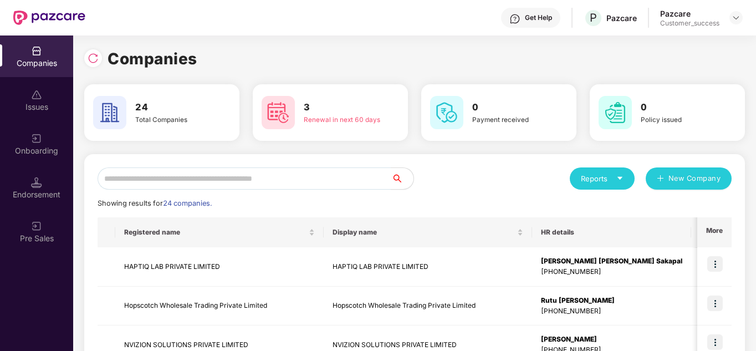
click at [530, 174] on div "Reports New Company" at bounding box center [572, 178] width 317 height 22
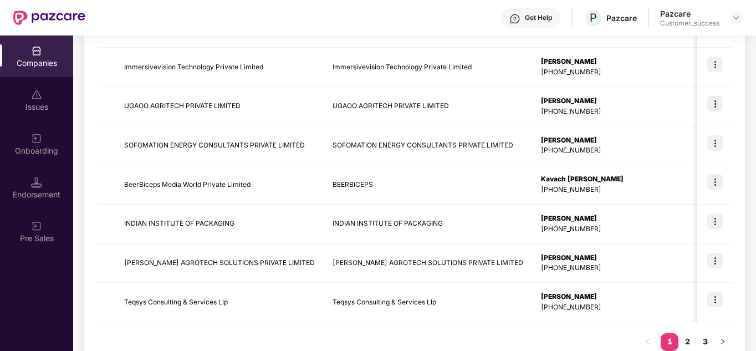
scroll to position [350, 0]
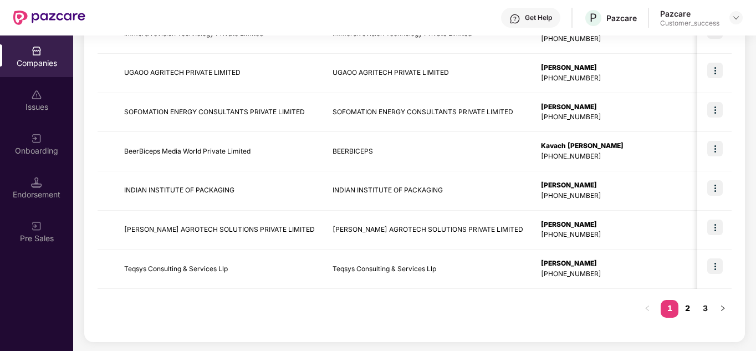
click at [687, 315] on link "2" at bounding box center [687, 308] width 18 height 17
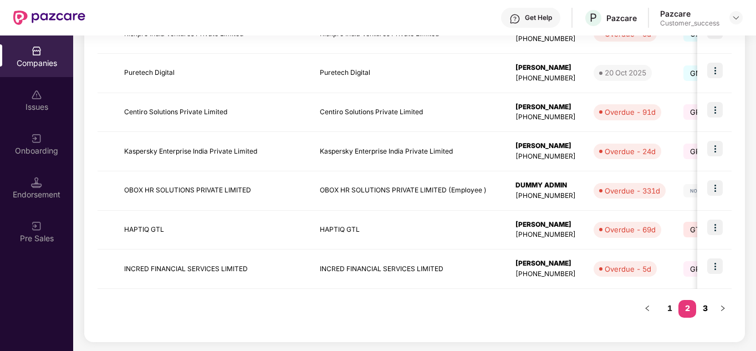
click at [701, 312] on link "3" at bounding box center [705, 308] width 18 height 17
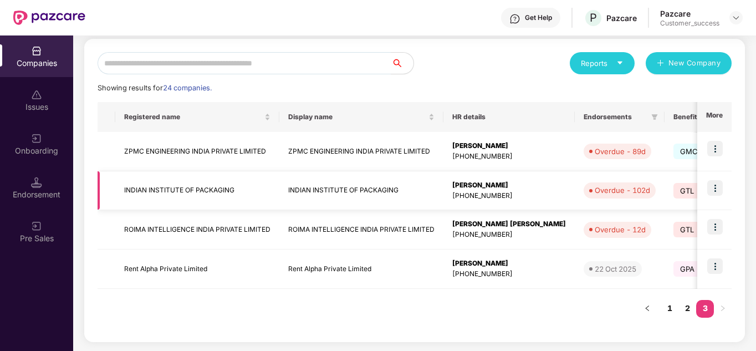
click at [716, 189] on img at bounding box center [715, 188] width 16 height 16
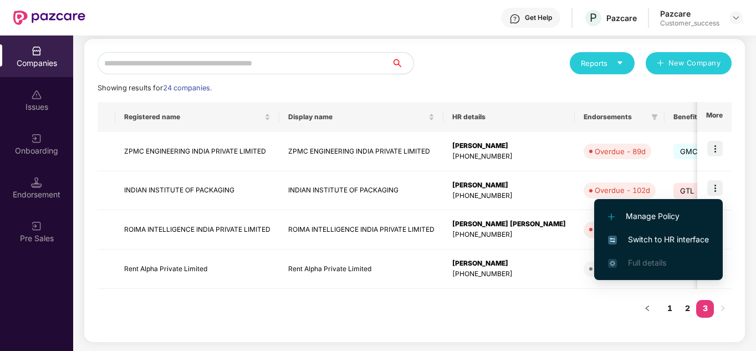
click at [669, 232] on li "Switch to HR interface" at bounding box center [658, 239] width 129 height 23
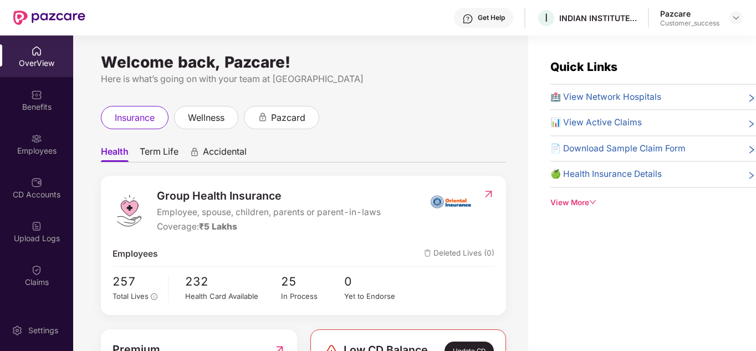
click at [37, 152] on div "Employees" at bounding box center [36, 150] width 73 height 11
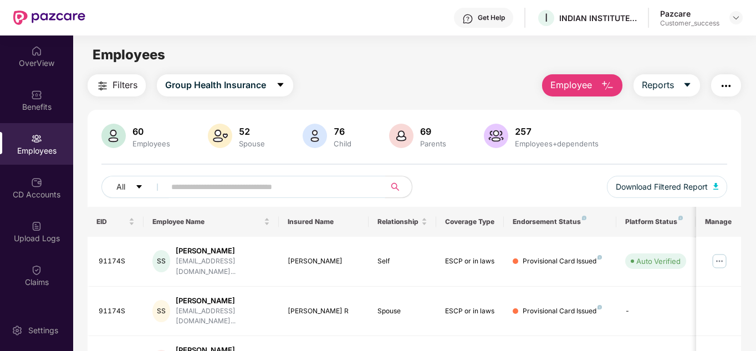
click at [220, 183] on input "text" at bounding box center [270, 186] width 199 height 17
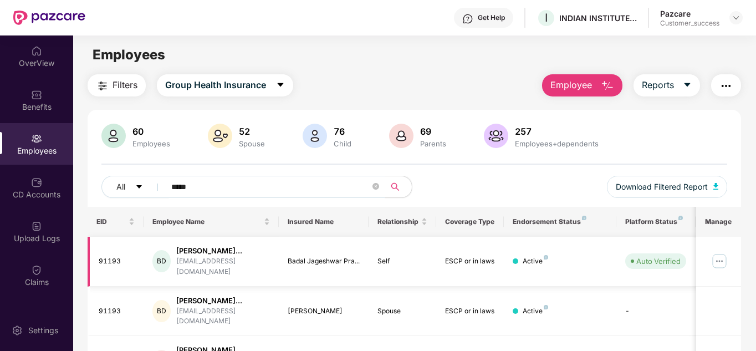
type input "*****"
click at [724, 263] on img at bounding box center [719, 261] width 18 height 18
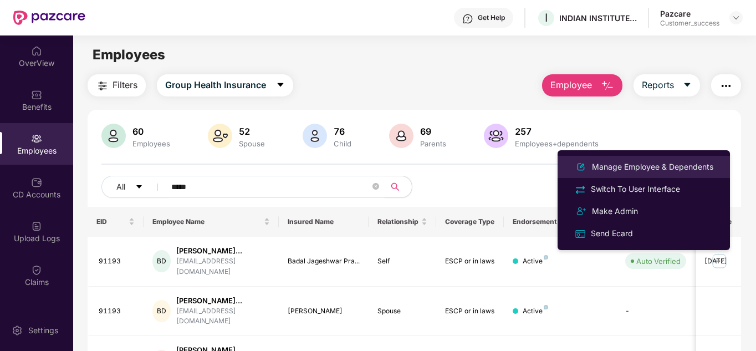
click at [636, 166] on div "Manage Employee & Dependents" at bounding box center [652, 167] width 126 height 12
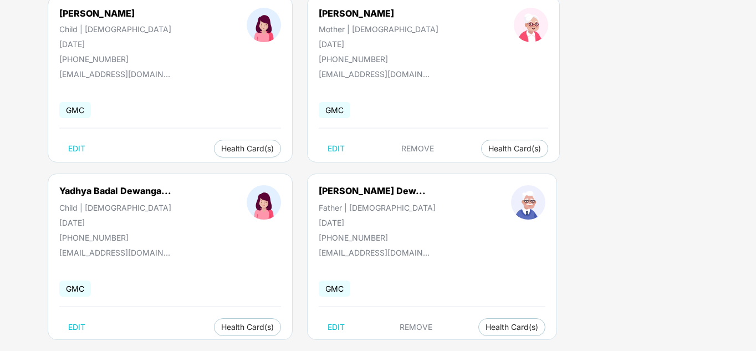
scroll to position [300, 0]
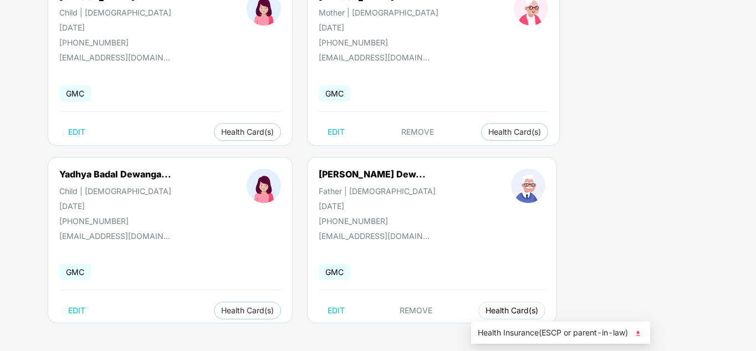
click at [515, 313] on span "Health Card(s)" at bounding box center [511, 310] width 53 height 6
click at [536, 328] on span "Health Insurance(ESCP or parent-in-law)" at bounding box center [560, 332] width 166 height 12
click at [500, 311] on span "Health Card(s)" at bounding box center [511, 310] width 53 height 6
click at [536, 330] on span "Health Insurance(ESCP or parent-in-law)" at bounding box center [560, 332] width 166 height 12
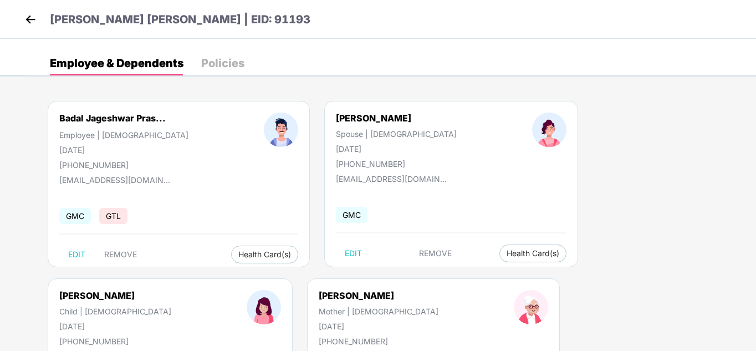
scroll to position [0, 0]
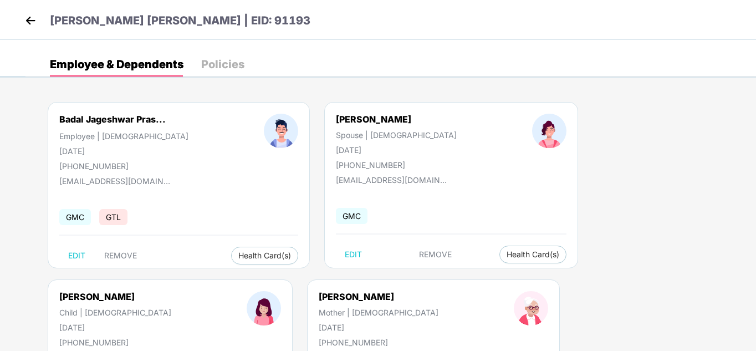
click at [40, 27] on header "[PERSON_NAME] [PERSON_NAME] | EID: 91193" at bounding box center [166, 22] width 288 height 20
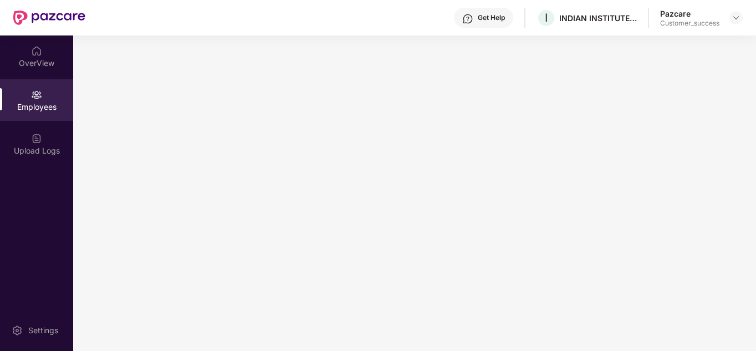
click at [24, 22] on img at bounding box center [49, 18] width 72 height 14
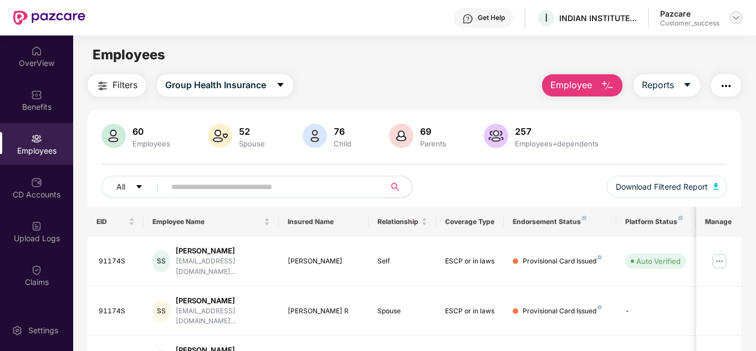
click at [739, 22] on img at bounding box center [735, 17] width 9 height 9
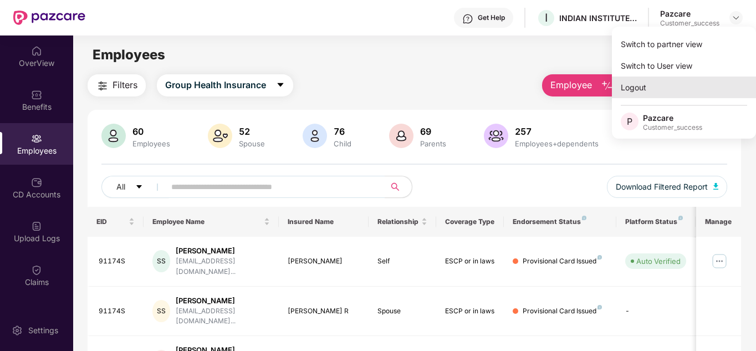
click at [646, 90] on div "Logout" at bounding box center [684, 87] width 144 height 22
